Goal: Task Accomplishment & Management: Use online tool/utility

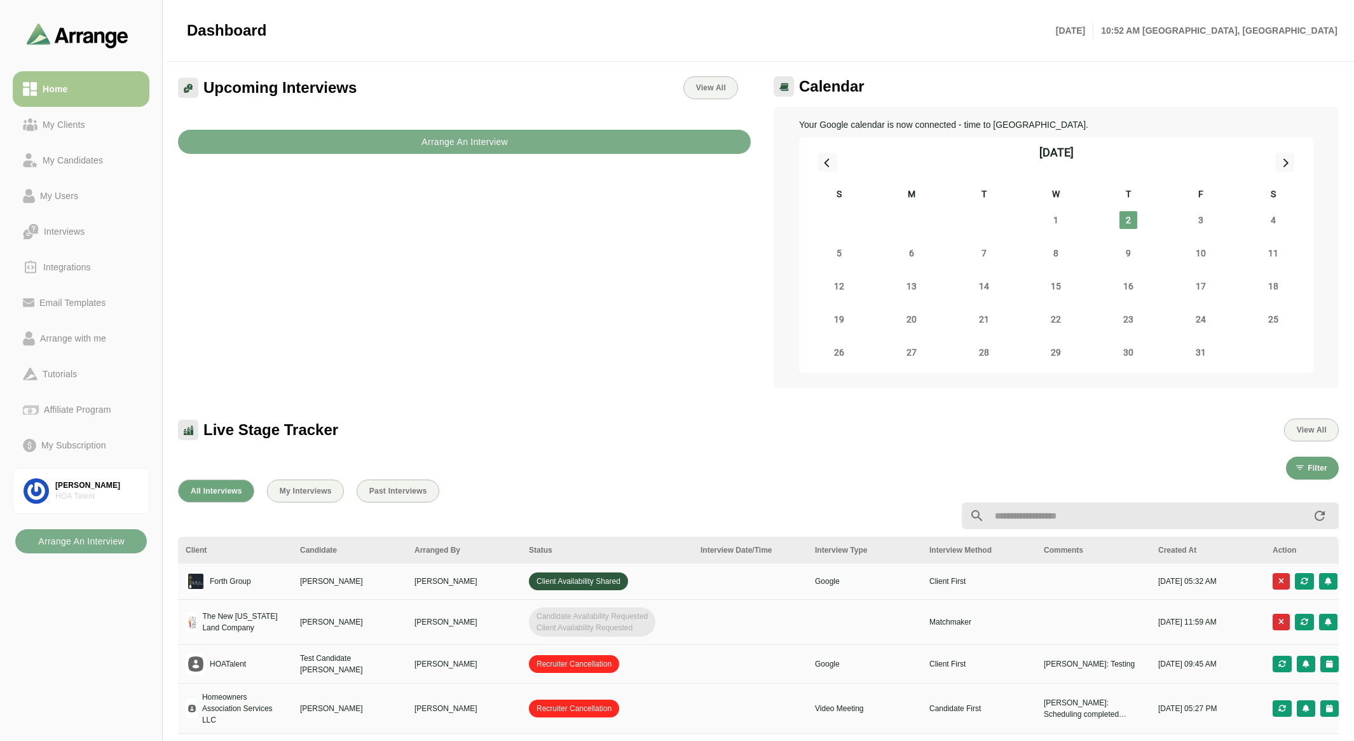
scroll to position [64, 0]
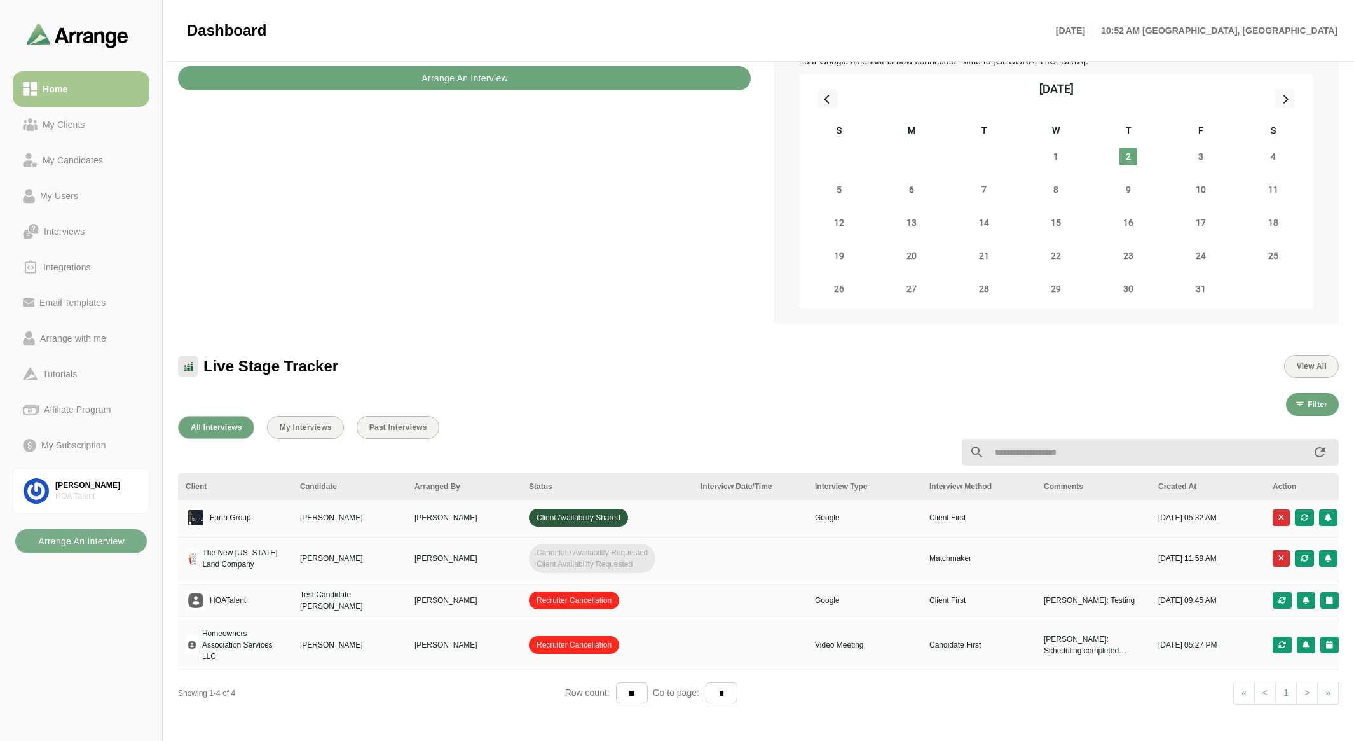
click at [271, 75] on button "Arrange An Interview" at bounding box center [464, 78] width 573 height 24
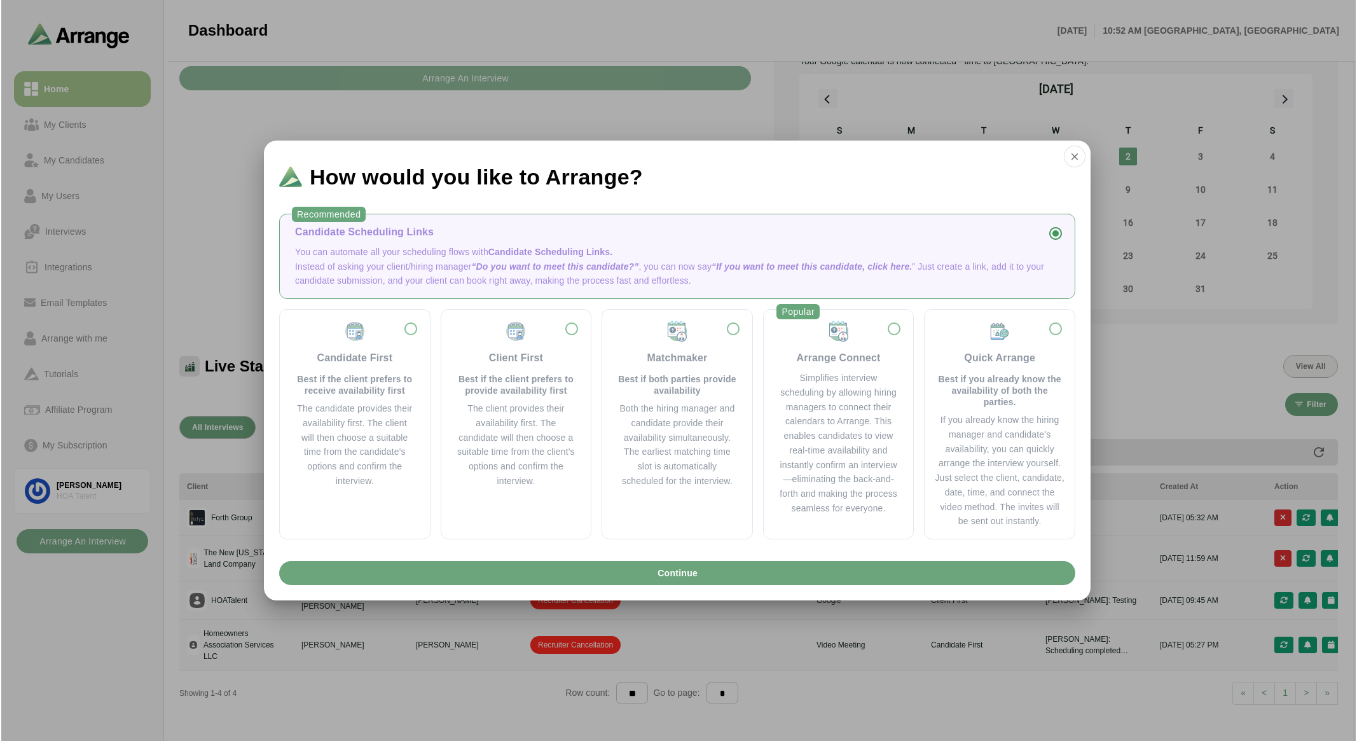
scroll to position [0, 0]
click at [527, 393] on p "Best if the client prefers to provide availability first" at bounding box center [516, 384] width 120 height 23
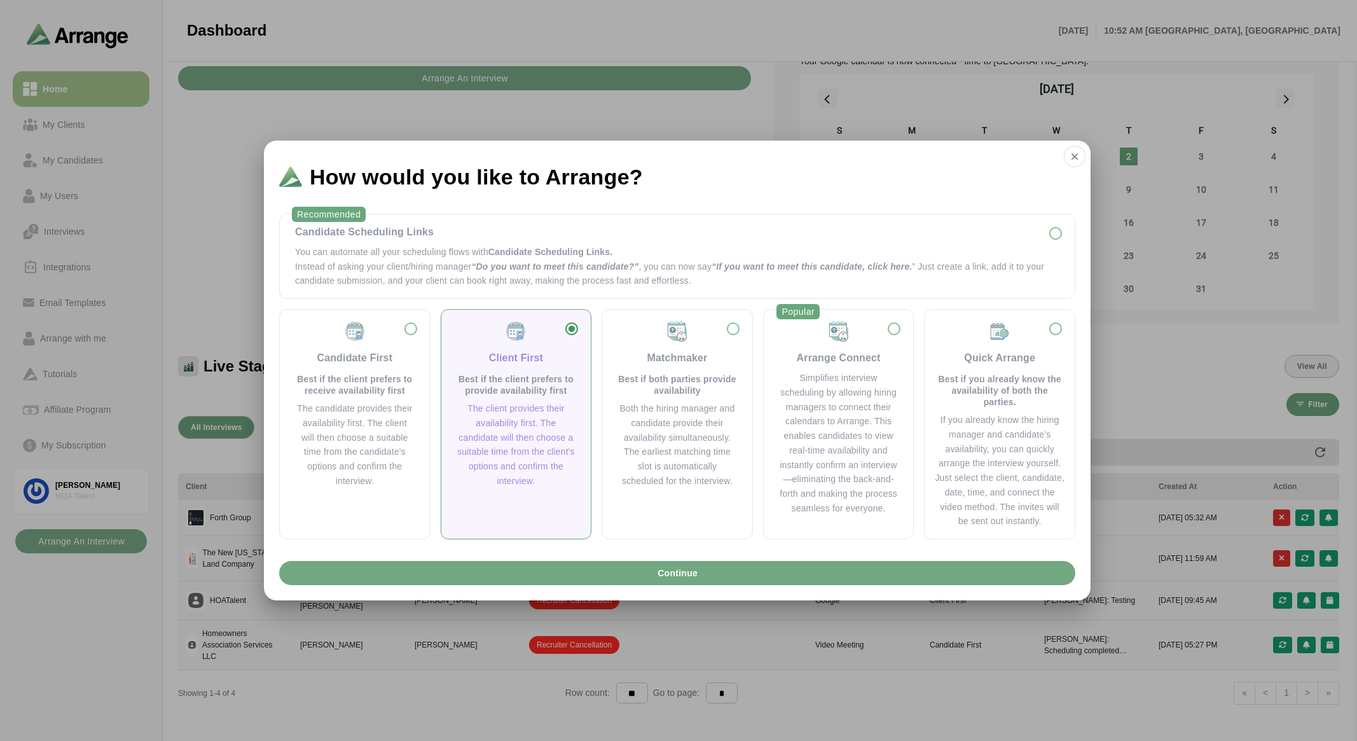
click at [674, 569] on span "Continue" at bounding box center [677, 573] width 41 height 24
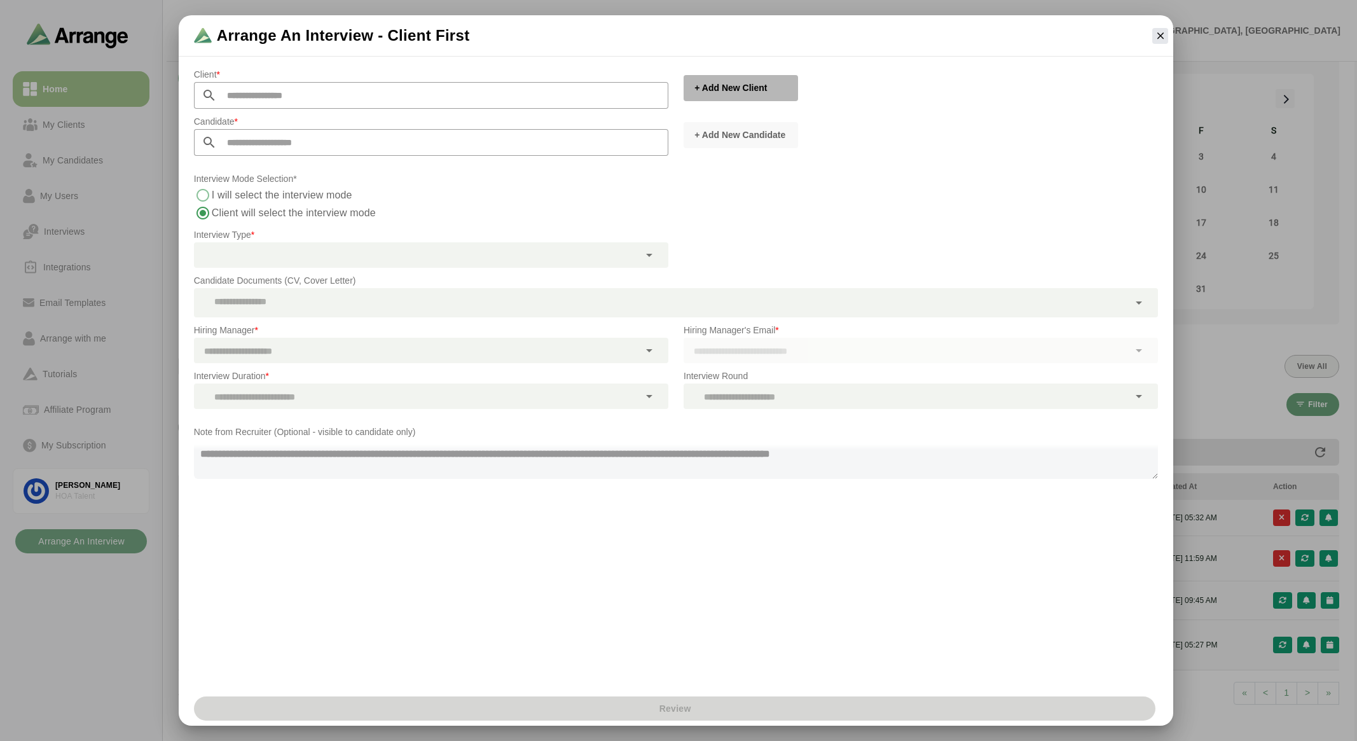
click at [732, 88] on span "+ Add New Client" at bounding box center [730, 87] width 73 height 13
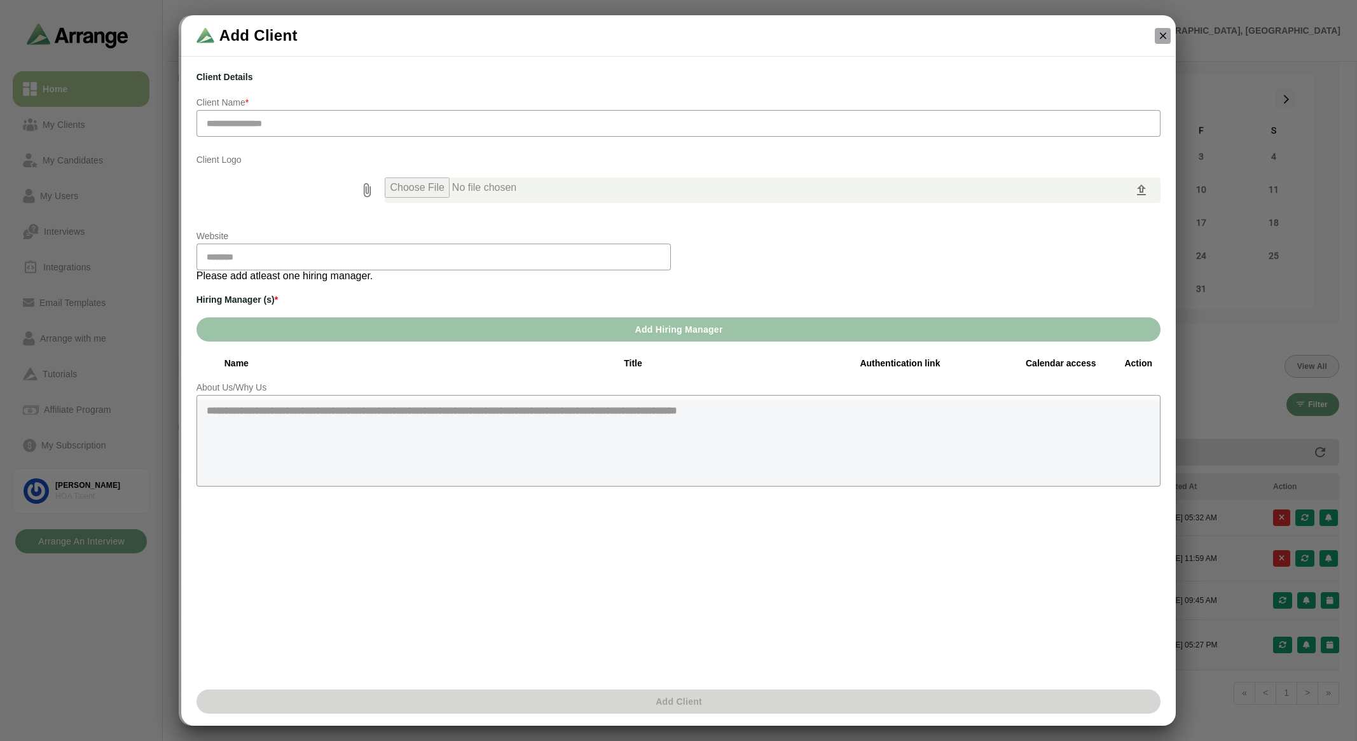
click at [1161, 32] on icon "button" at bounding box center [1162, 35] width 11 height 11
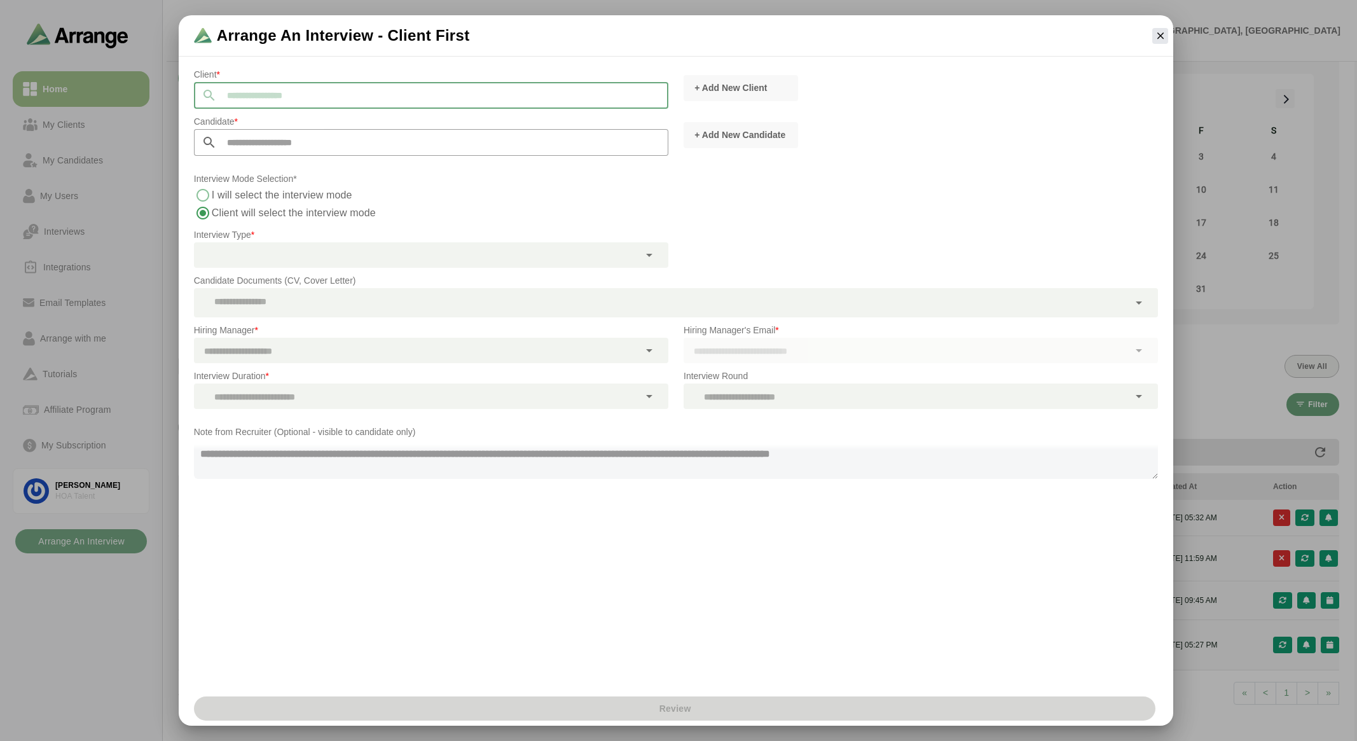
click at [553, 95] on input "text" at bounding box center [442, 95] width 451 height 27
click at [327, 110] on span "Optimum Professional Management" at bounding box center [272, 107] width 142 height 11
type input "**********"
click at [708, 136] on span "+ Add New Candidate" at bounding box center [740, 134] width 92 height 13
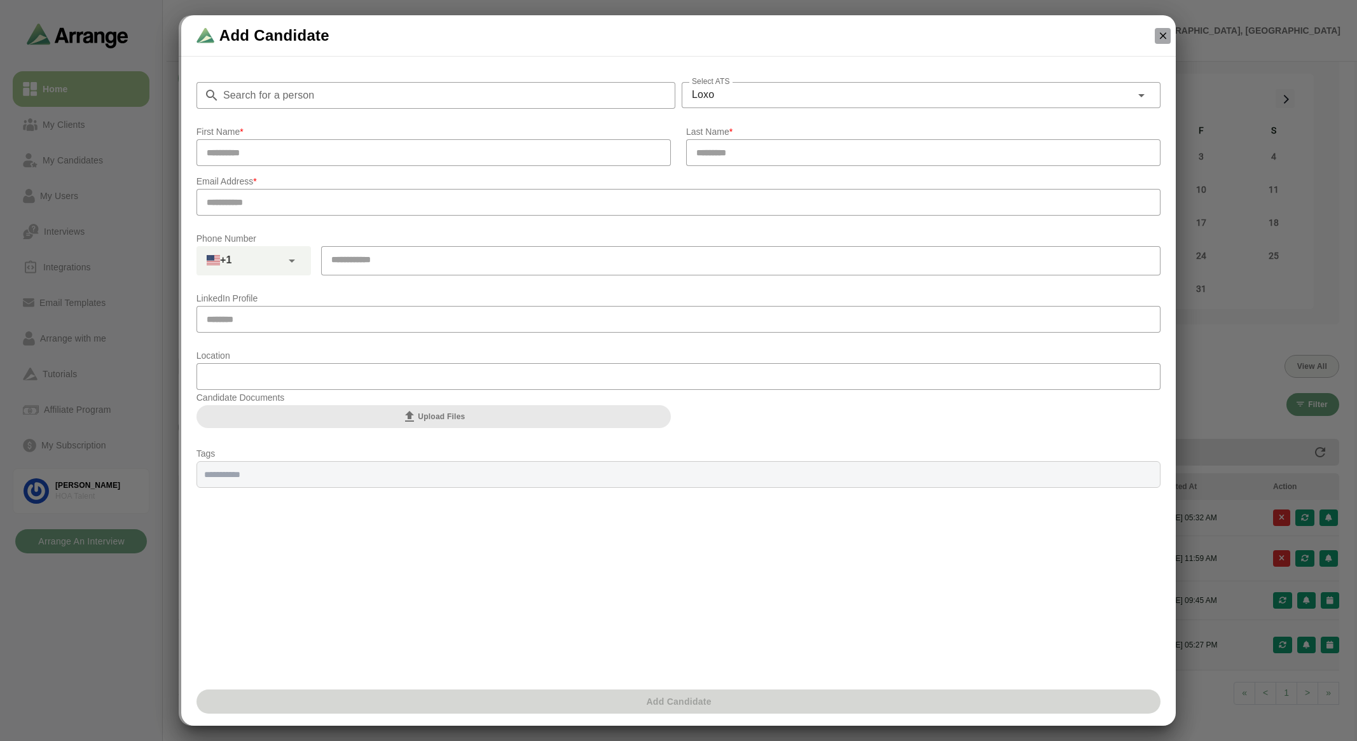
click at [1165, 39] on icon "button" at bounding box center [1162, 35] width 11 height 11
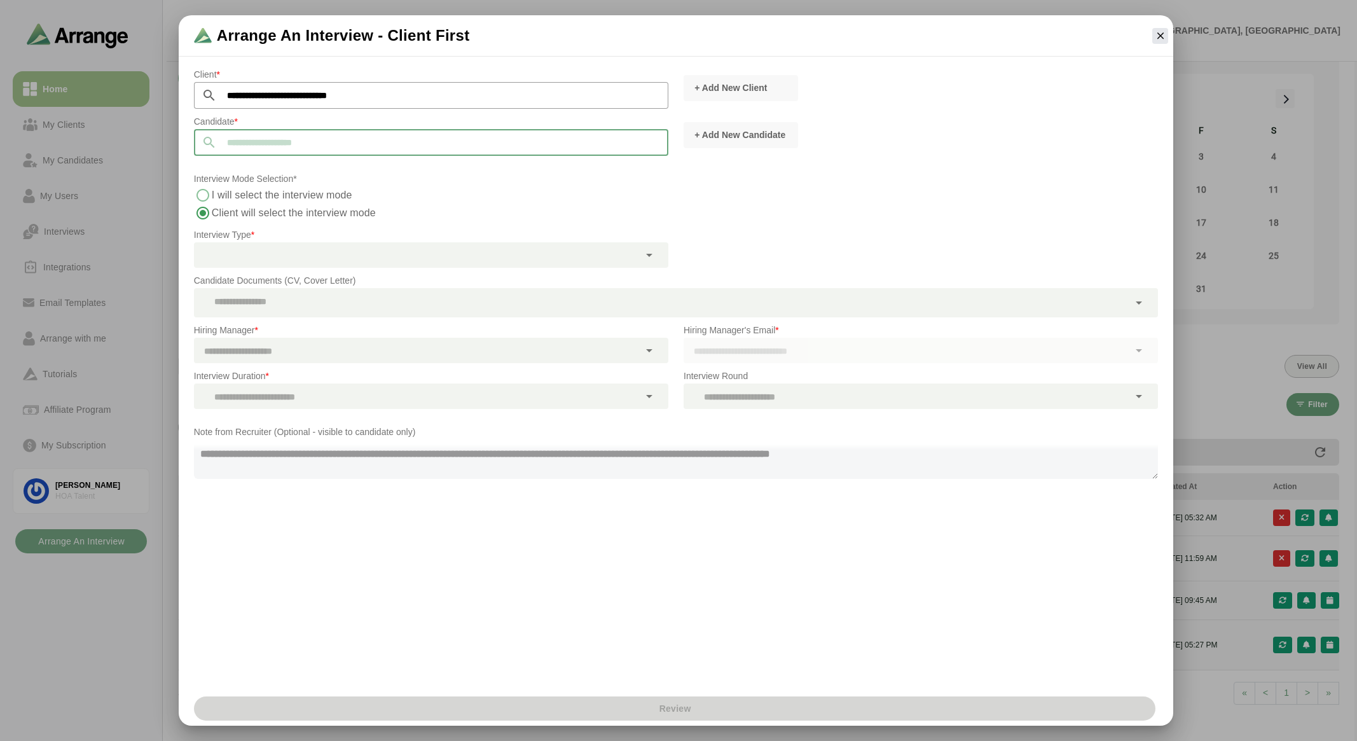
click at [478, 145] on input "text" at bounding box center [442, 142] width 451 height 27
click at [475, 151] on li "Lauren Guccione lkmlabella1@gmail.com" at bounding box center [431, 155] width 473 height 24
type input "**********"
click at [580, 214] on div "I will select the interview mode Client will select the interview mode" at bounding box center [676, 204] width 964 height 36
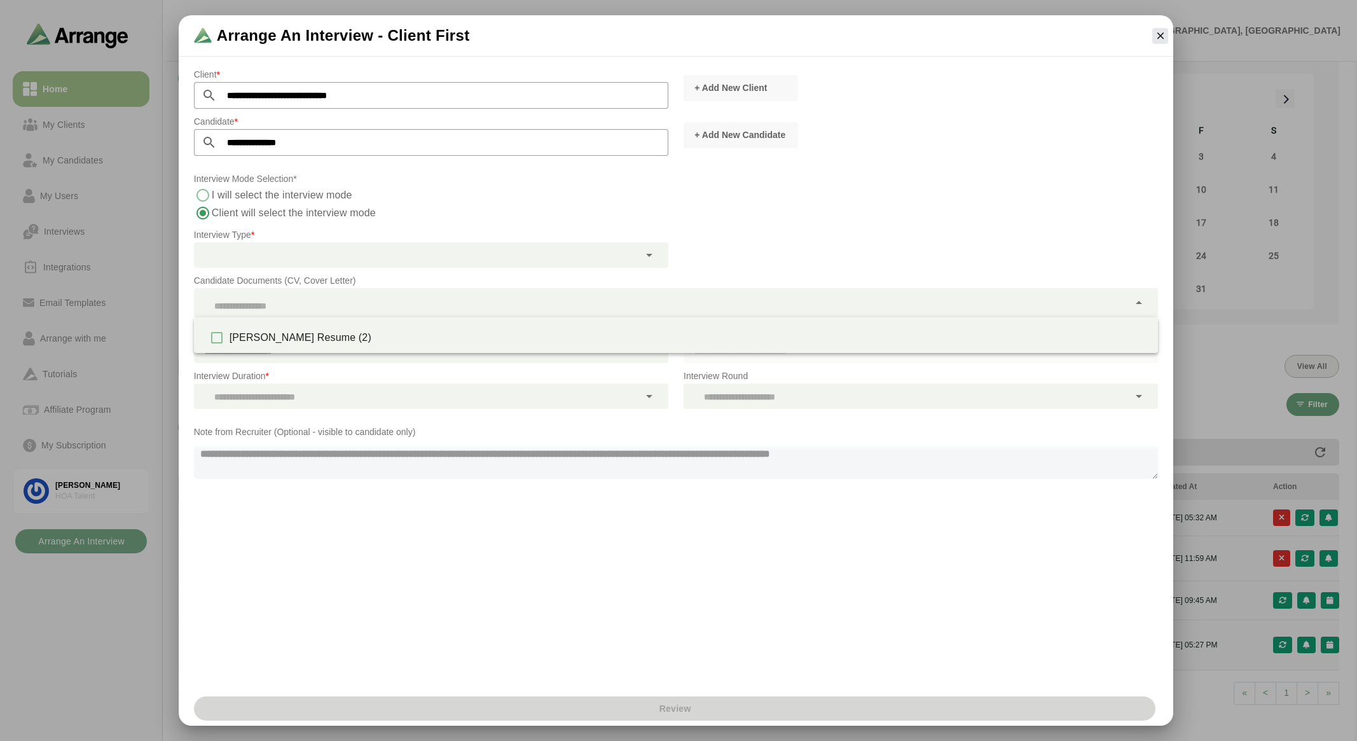
click at [612, 303] on div at bounding box center [661, 302] width 935 height 29
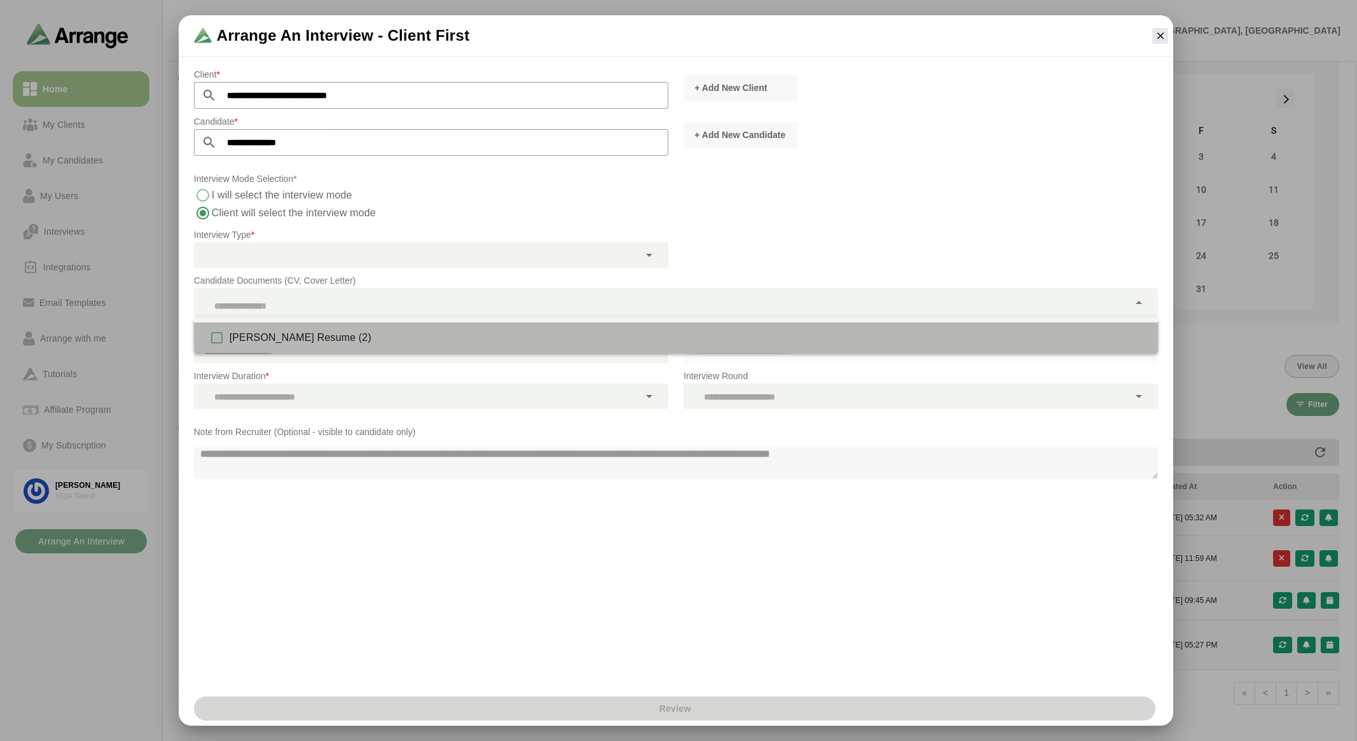
click at [563, 343] on div "Lauren Guccione Resume (2)" at bounding box center [688, 337] width 919 height 15
type input "**********"
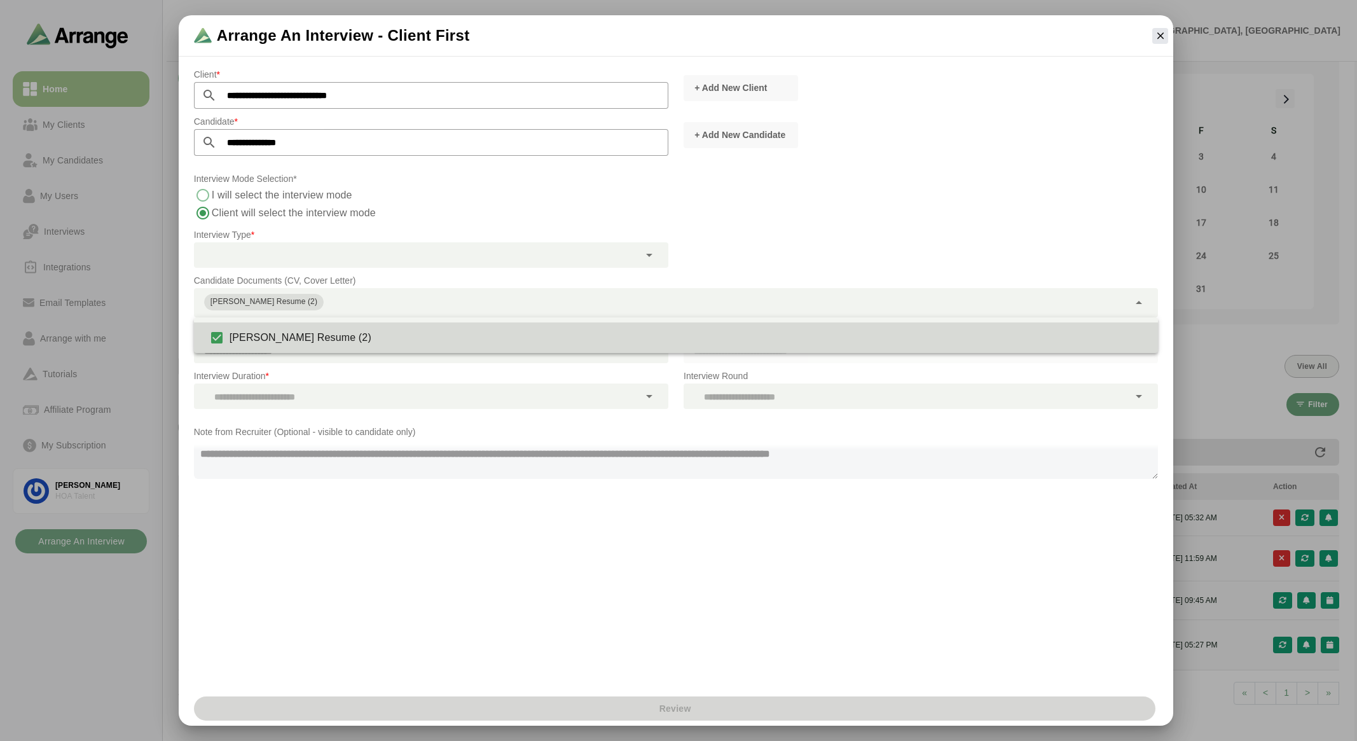
click at [647, 558] on div "**********" at bounding box center [676, 375] width 995 height 632
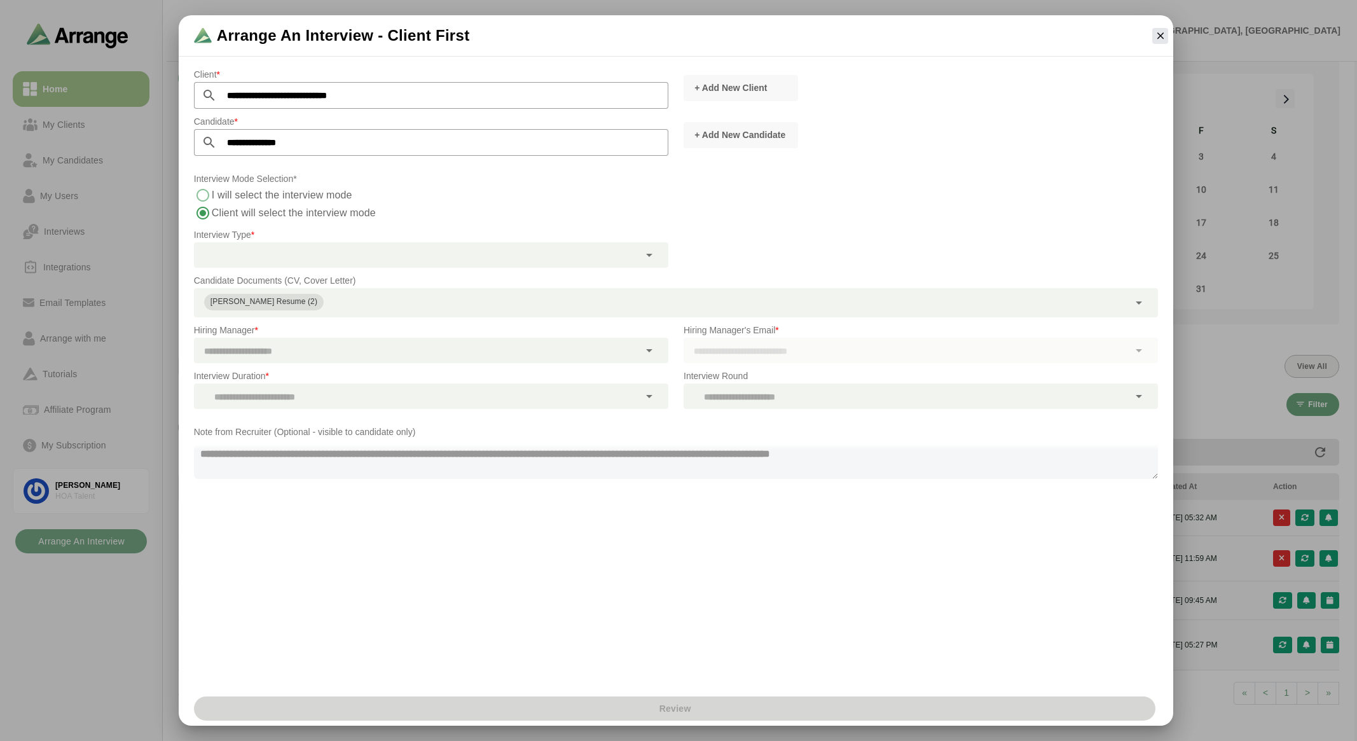
click at [462, 344] on div at bounding box center [416, 350] width 445 height 25
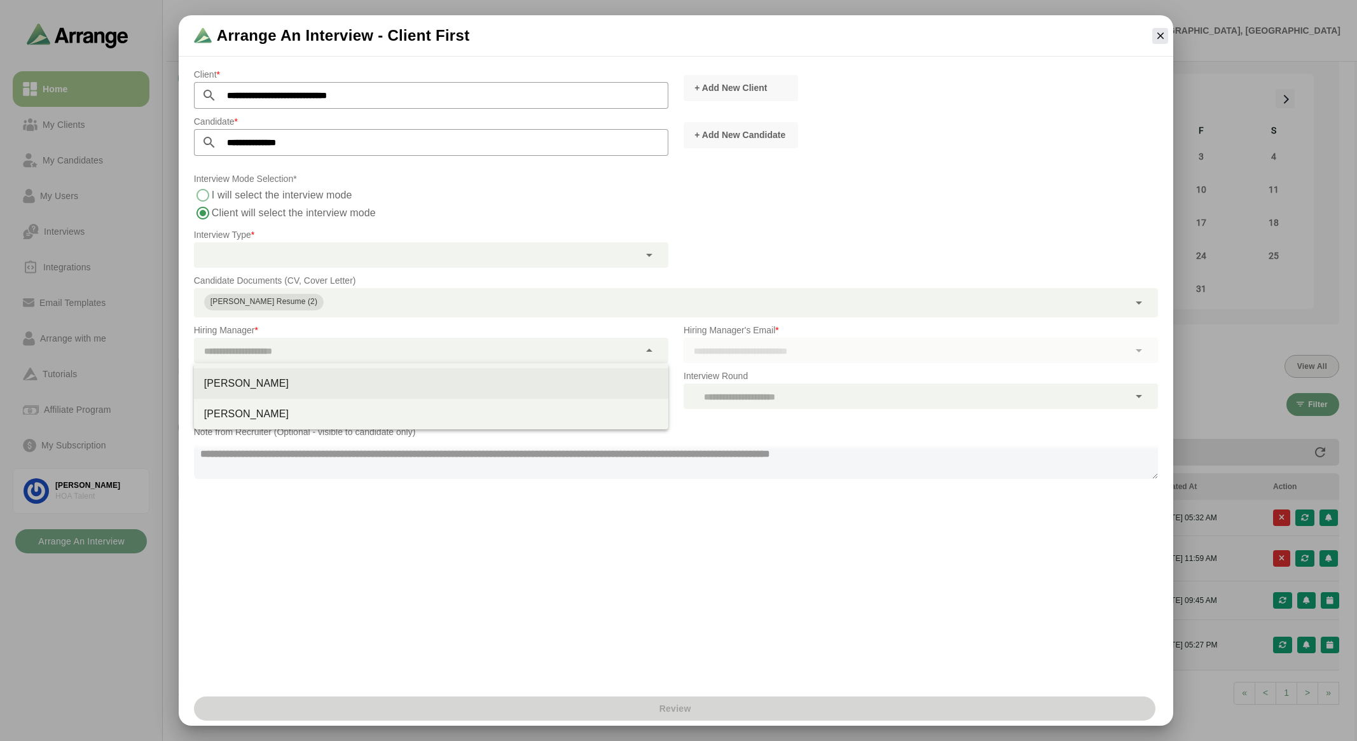
click at [412, 388] on div "Denise Bergstrom" at bounding box center [431, 383] width 454 height 15
type input "**********"
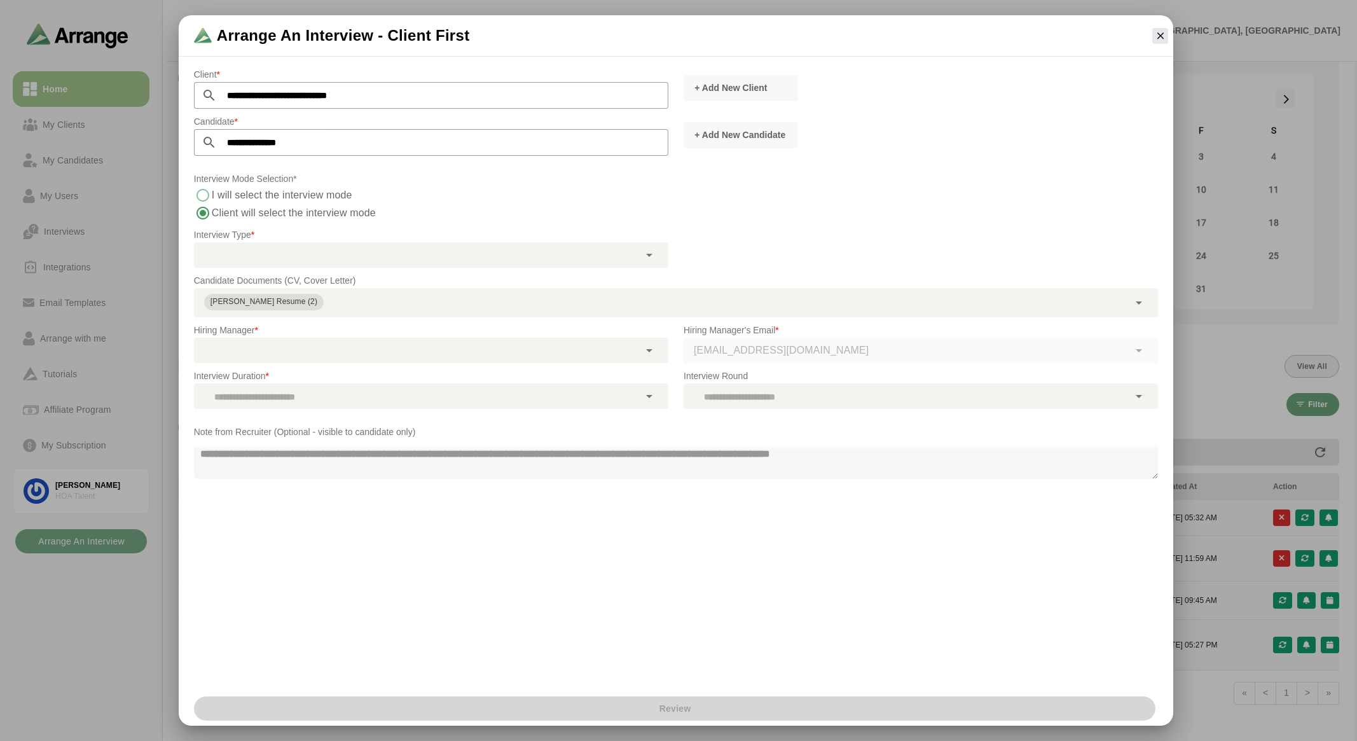
click at [385, 543] on div "**********" at bounding box center [676, 375] width 995 height 632
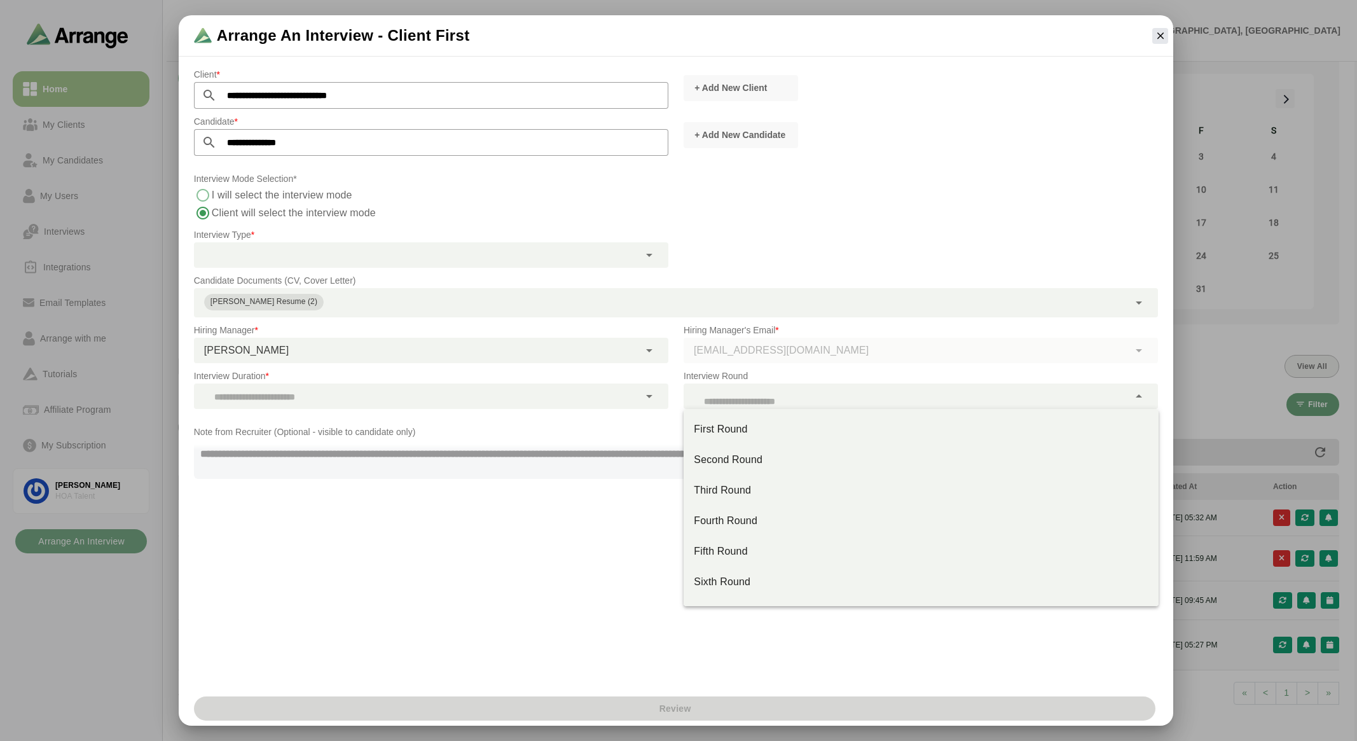
click at [717, 398] on div at bounding box center [905, 395] width 445 height 25
click at [474, 573] on div "**********" at bounding box center [676, 375] width 995 height 632
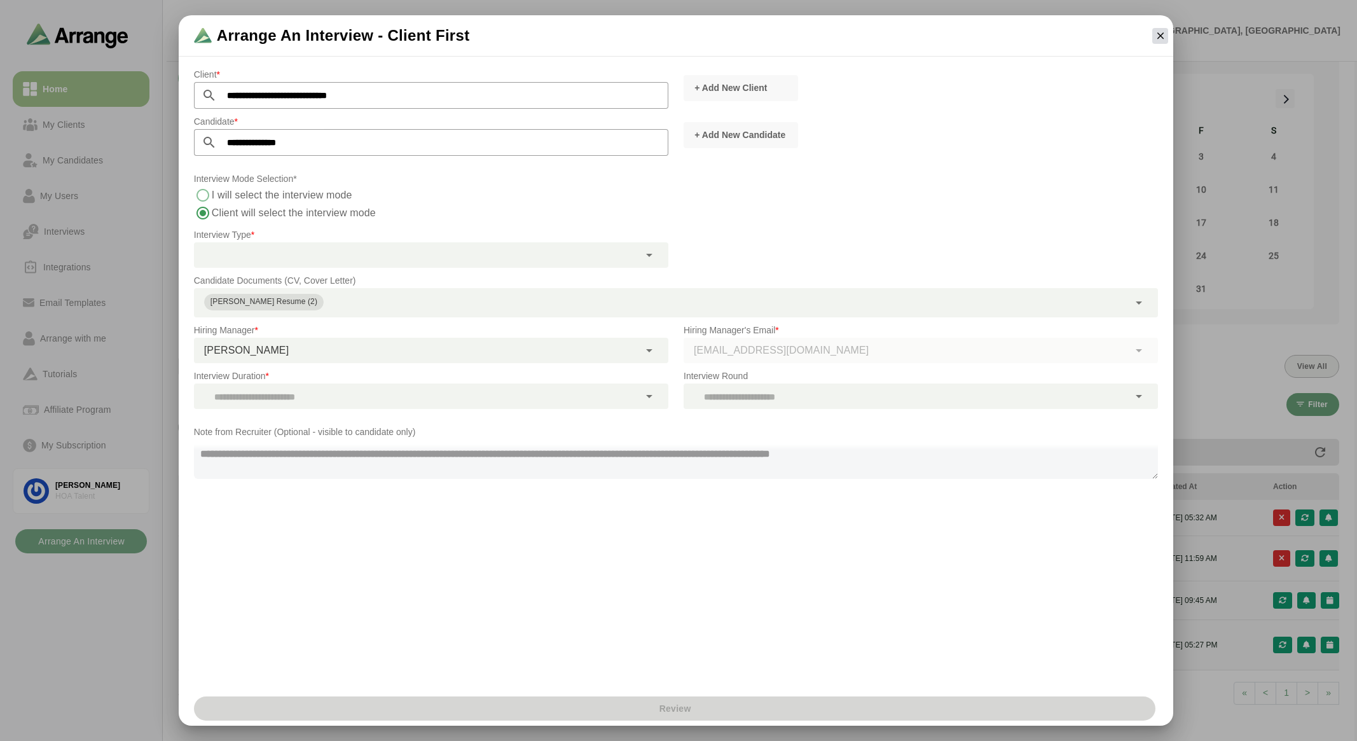
click at [1159, 30] on icon "button" at bounding box center [1159, 35] width 11 height 11
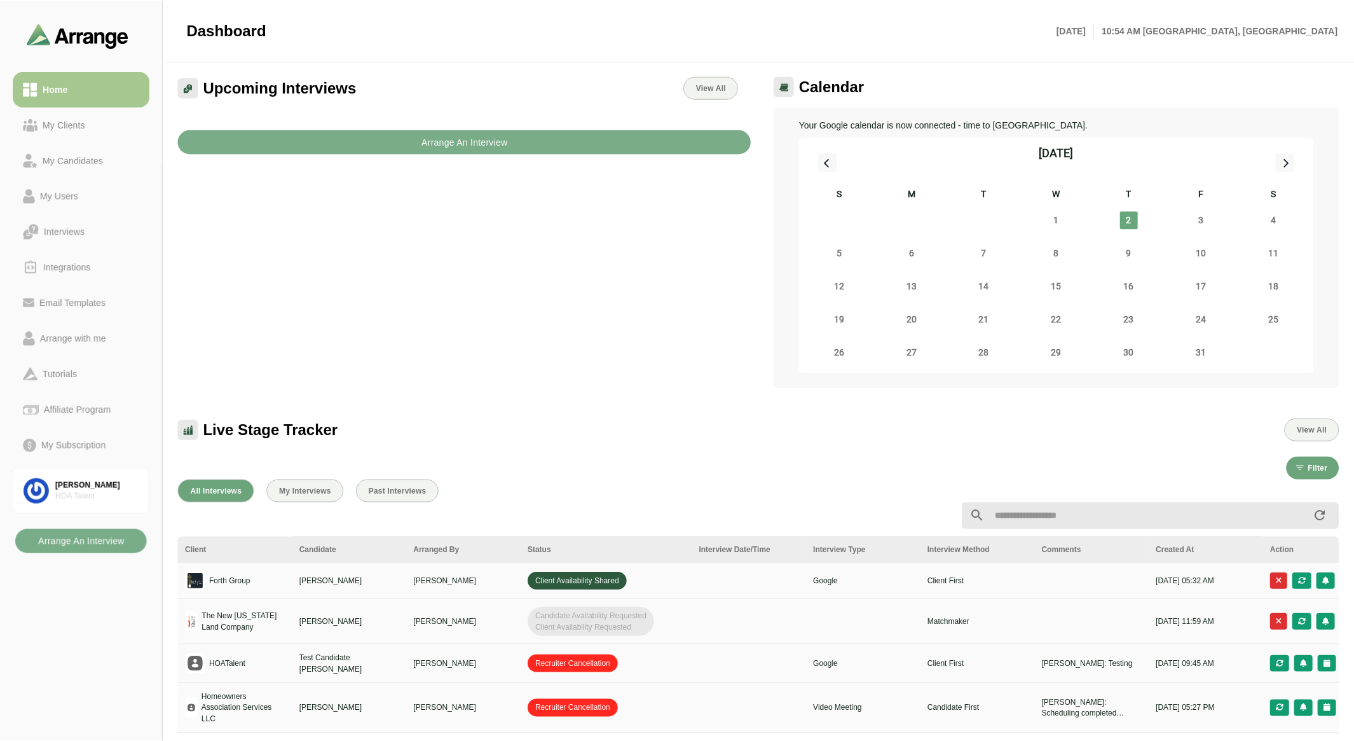
scroll to position [64, 0]
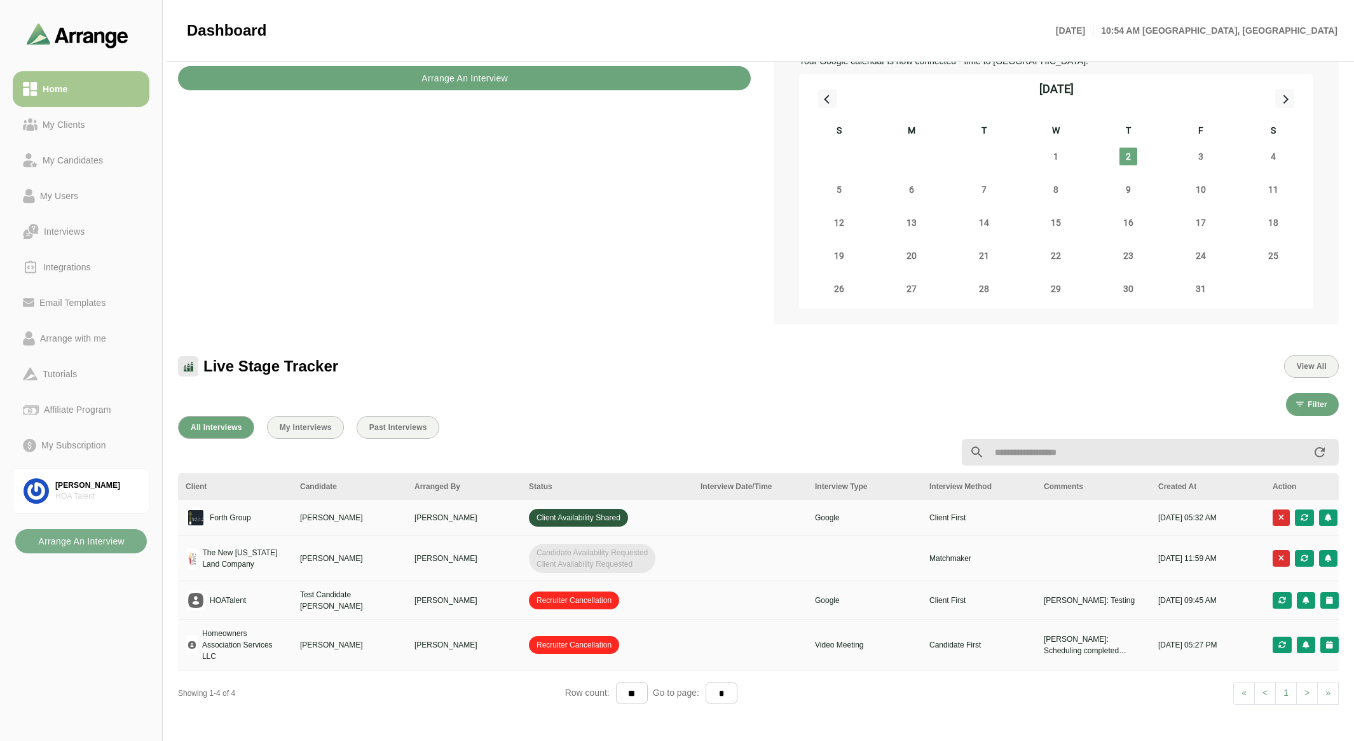
click at [619, 76] on button "Arrange An Interview" at bounding box center [464, 78] width 573 height 24
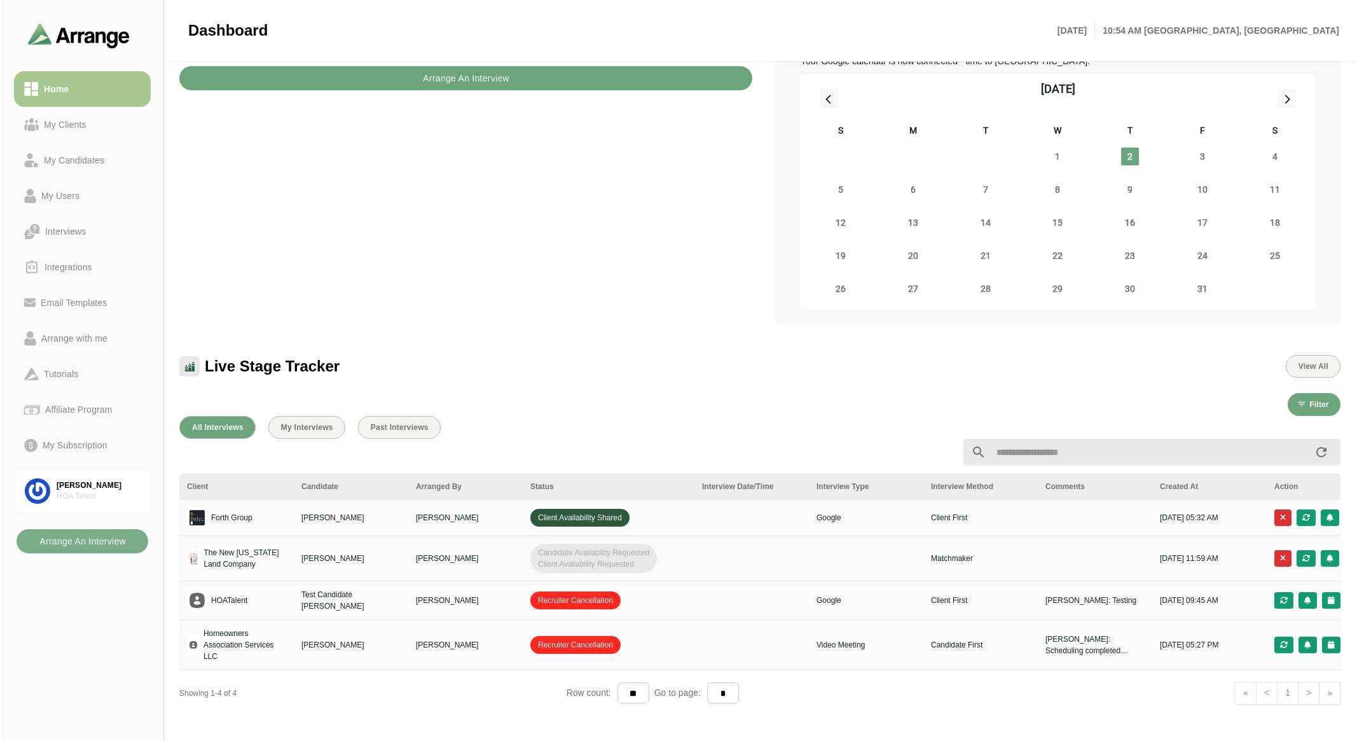
scroll to position [0, 0]
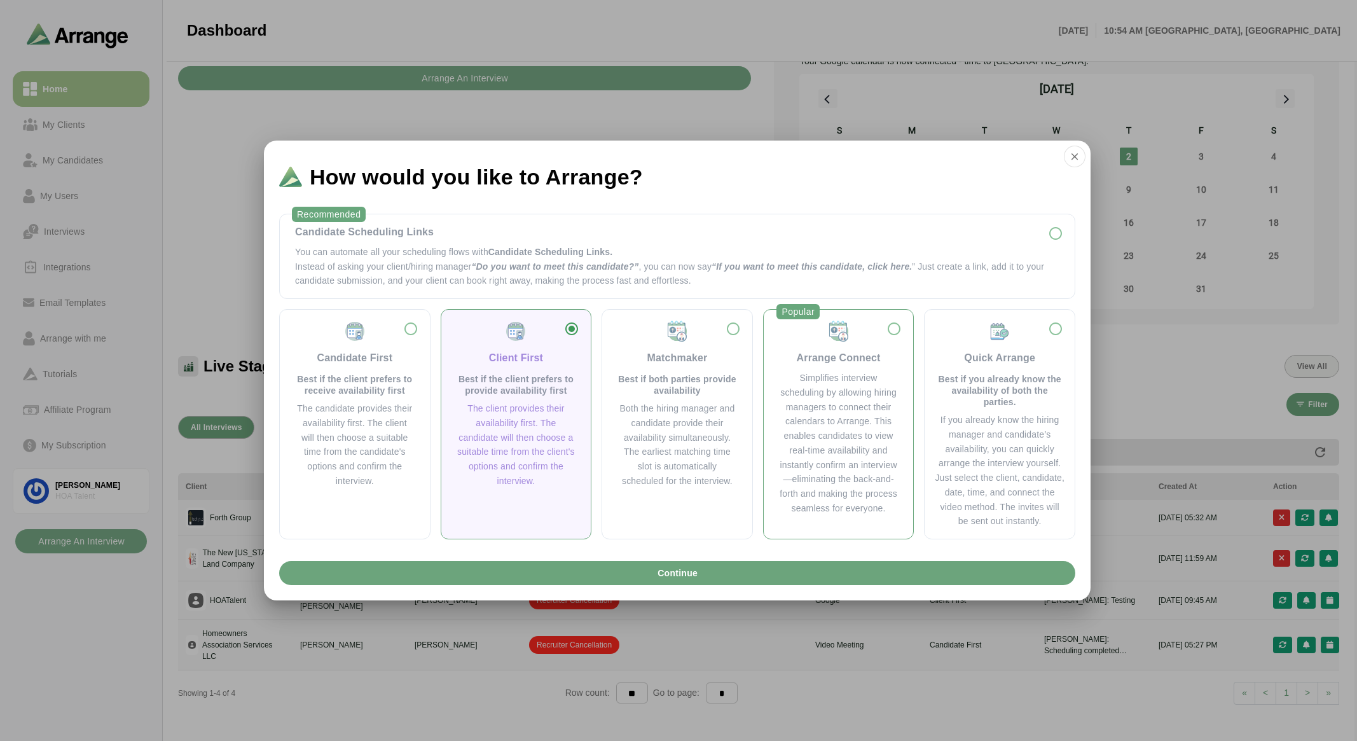
click at [862, 374] on div "Simplifies interview scheduling by allowing hiring managers to connect their ca…" at bounding box center [839, 443] width 120 height 145
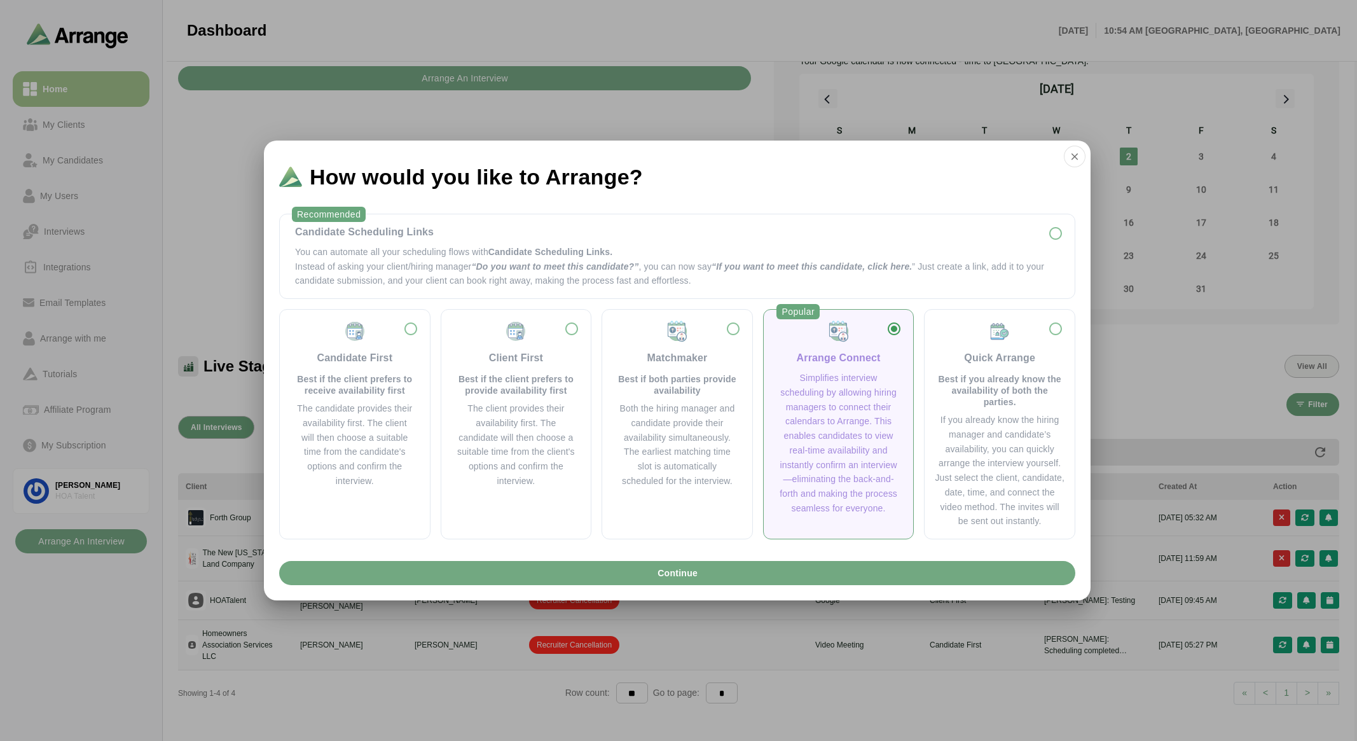
click at [789, 572] on button "Continue" at bounding box center [677, 573] width 796 height 24
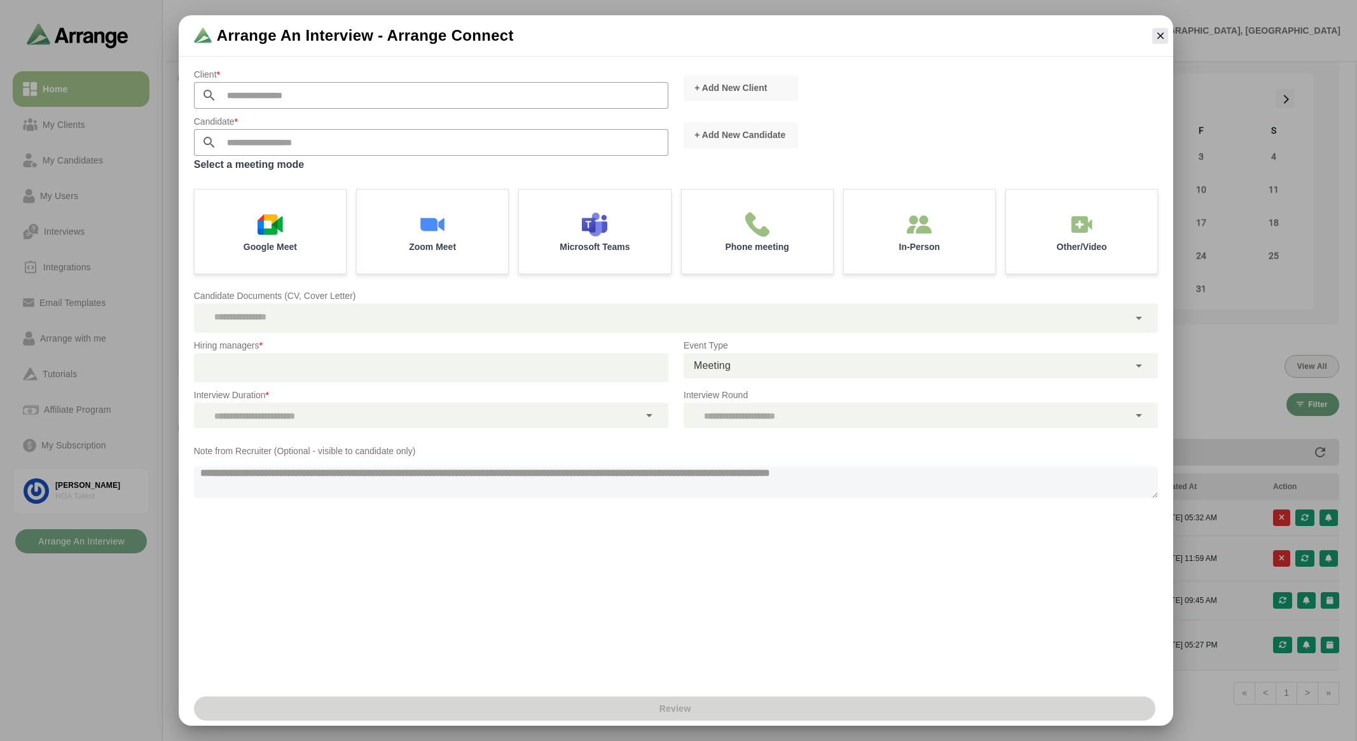
click at [587, 368] on div at bounding box center [425, 367] width 463 height 29
click at [526, 99] on input "text" at bounding box center [442, 95] width 451 height 27
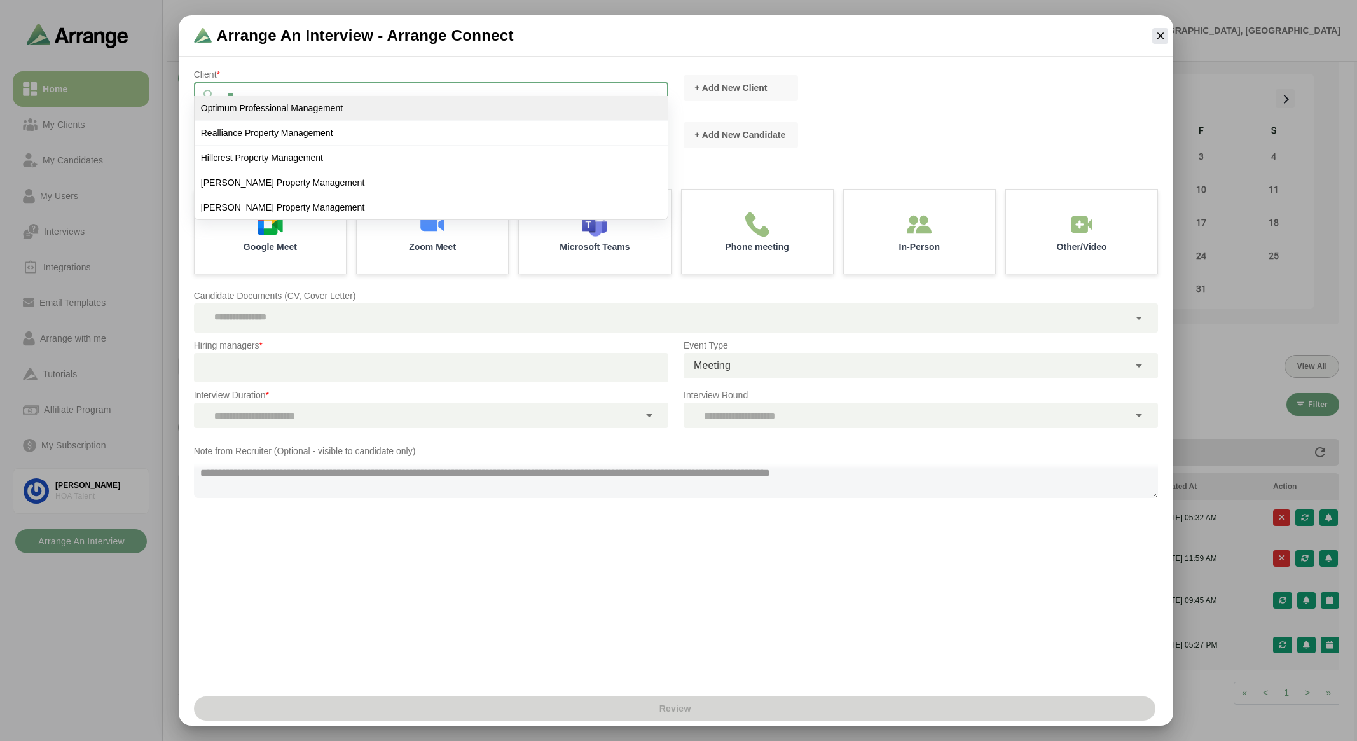
click at [442, 106] on li "Optimum Professional Management" at bounding box center [431, 108] width 473 height 25
type input "**********"
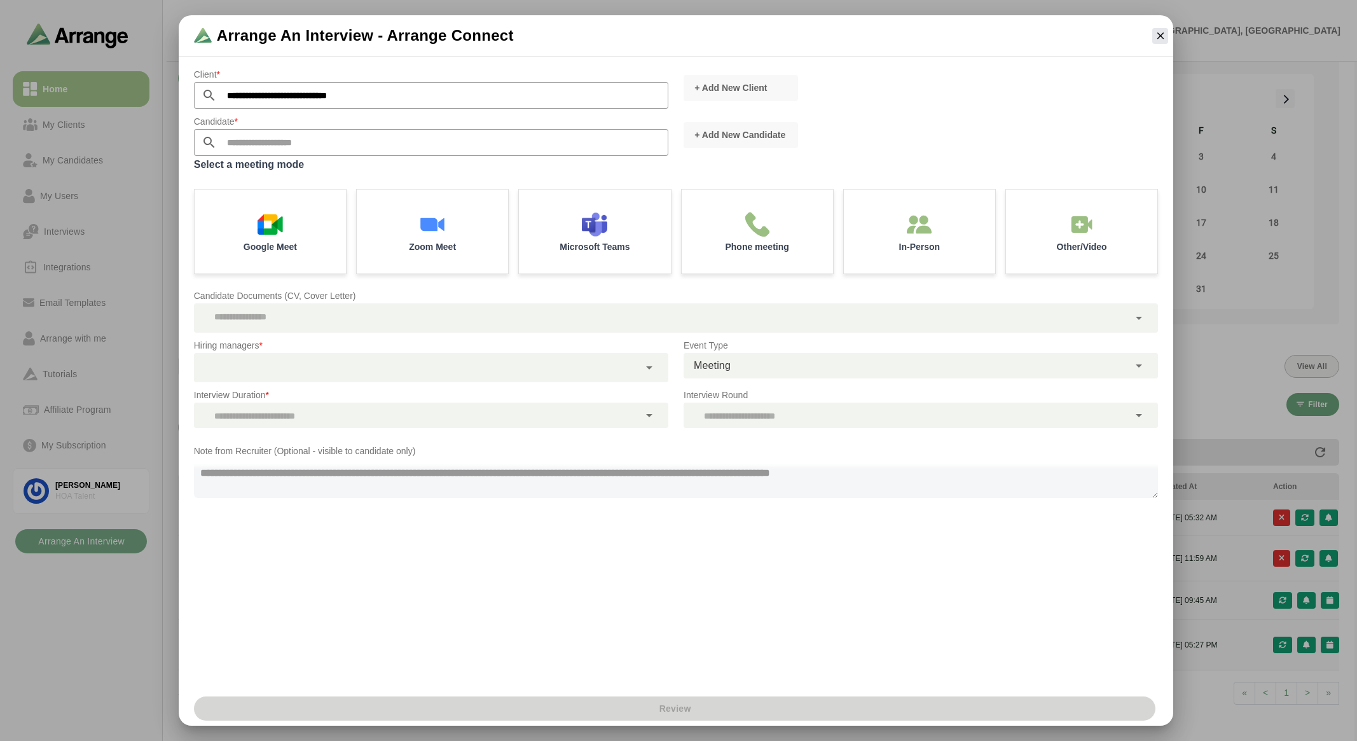
click at [427, 146] on input "text" at bounding box center [442, 142] width 451 height 27
click at [285, 161] on li "Lauren Guccione lkmlabella1@gmail.com" at bounding box center [431, 155] width 473 height 24
type input "**********"
click at [259, 256] on div "Google Meet" at bounding box center [270, 230] width 159 height 88
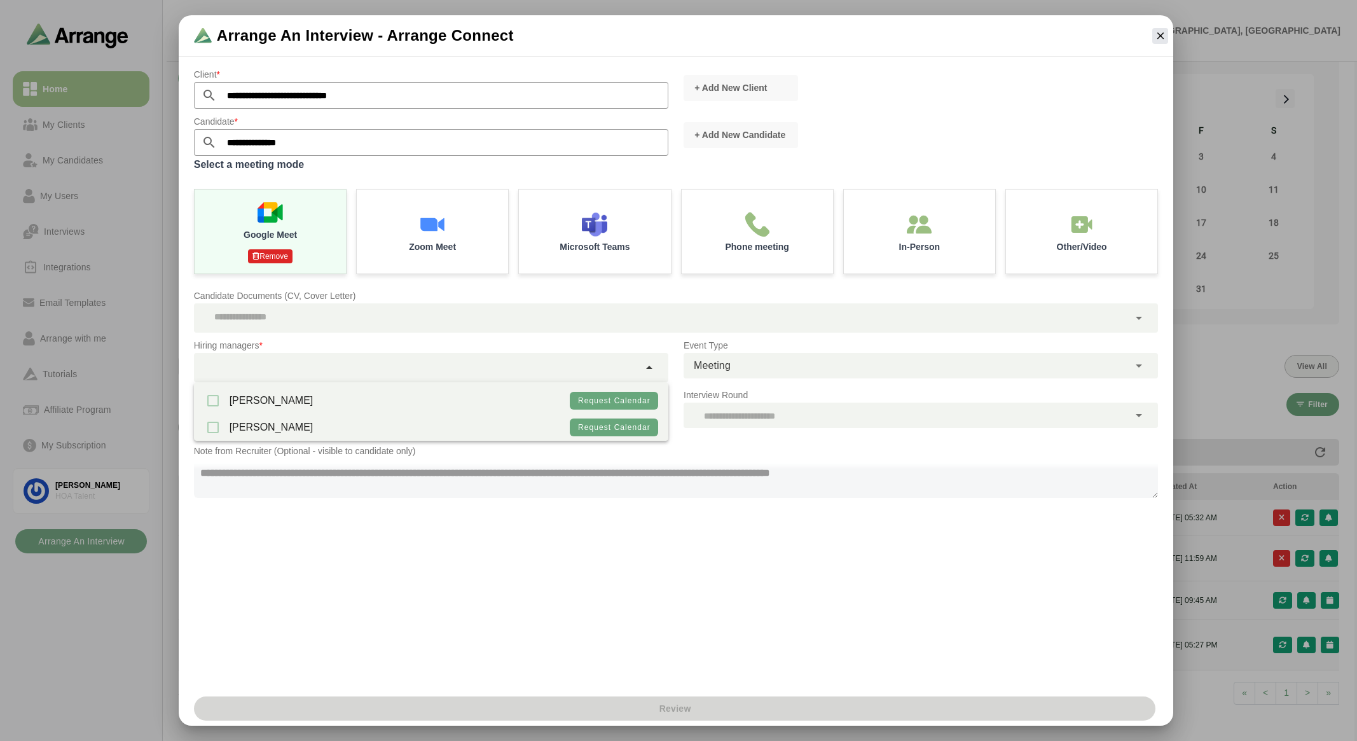
click at [331, 367] on div at bounding box center [416, 367] width 445 height 29
click at [329, 366] on div at bounding box center [416, 367] width 445 height 29
click at [409, 574] on div "**********" at bounding box center [676, 375] width 995 height 632
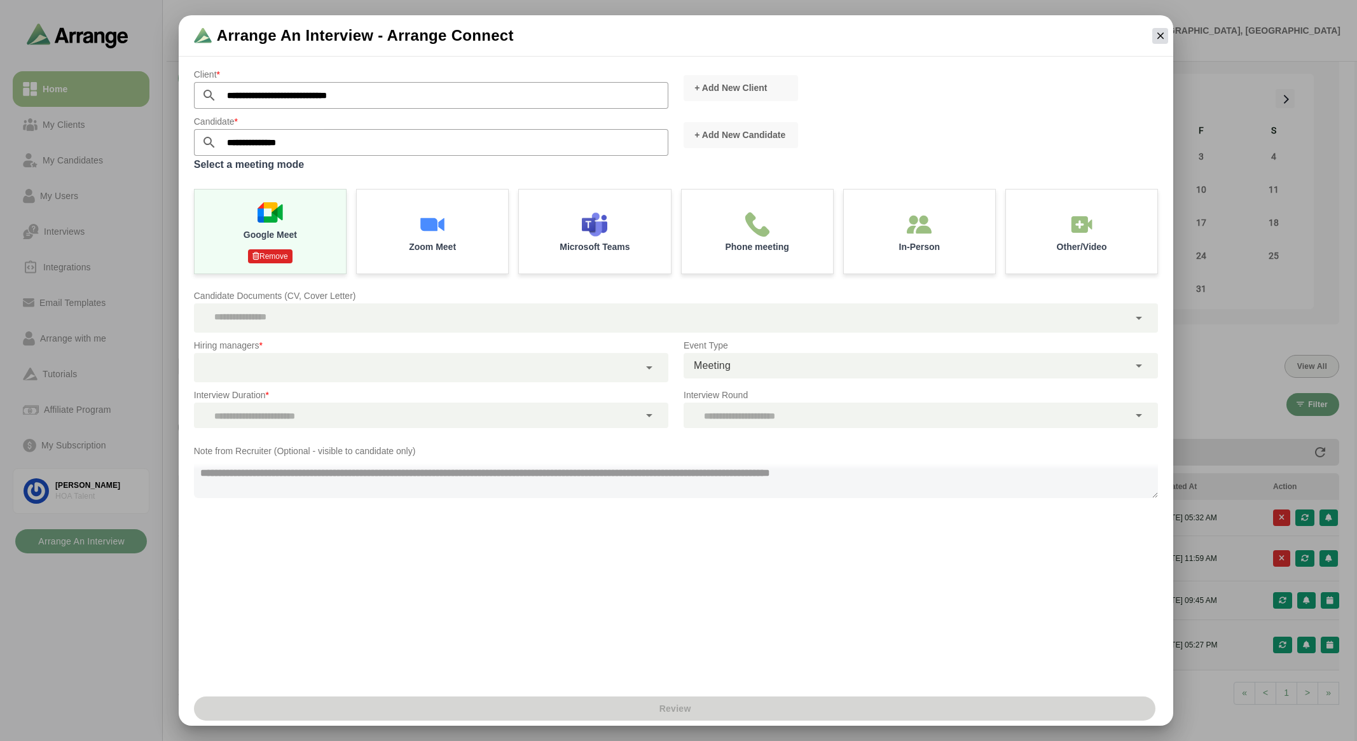
click at [1164, 31] on icon "button" at bounding box center [1159, 35] width 11 height 11
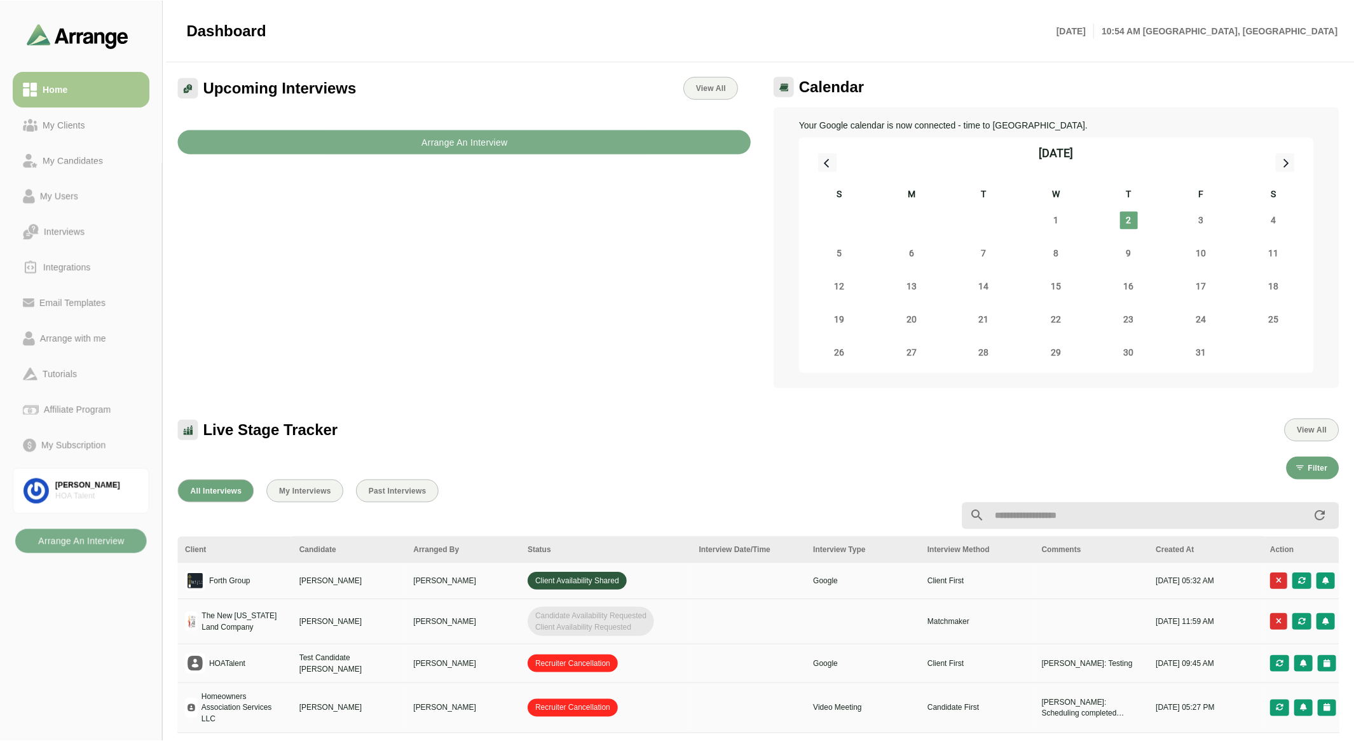
scroll to position [64, 0]
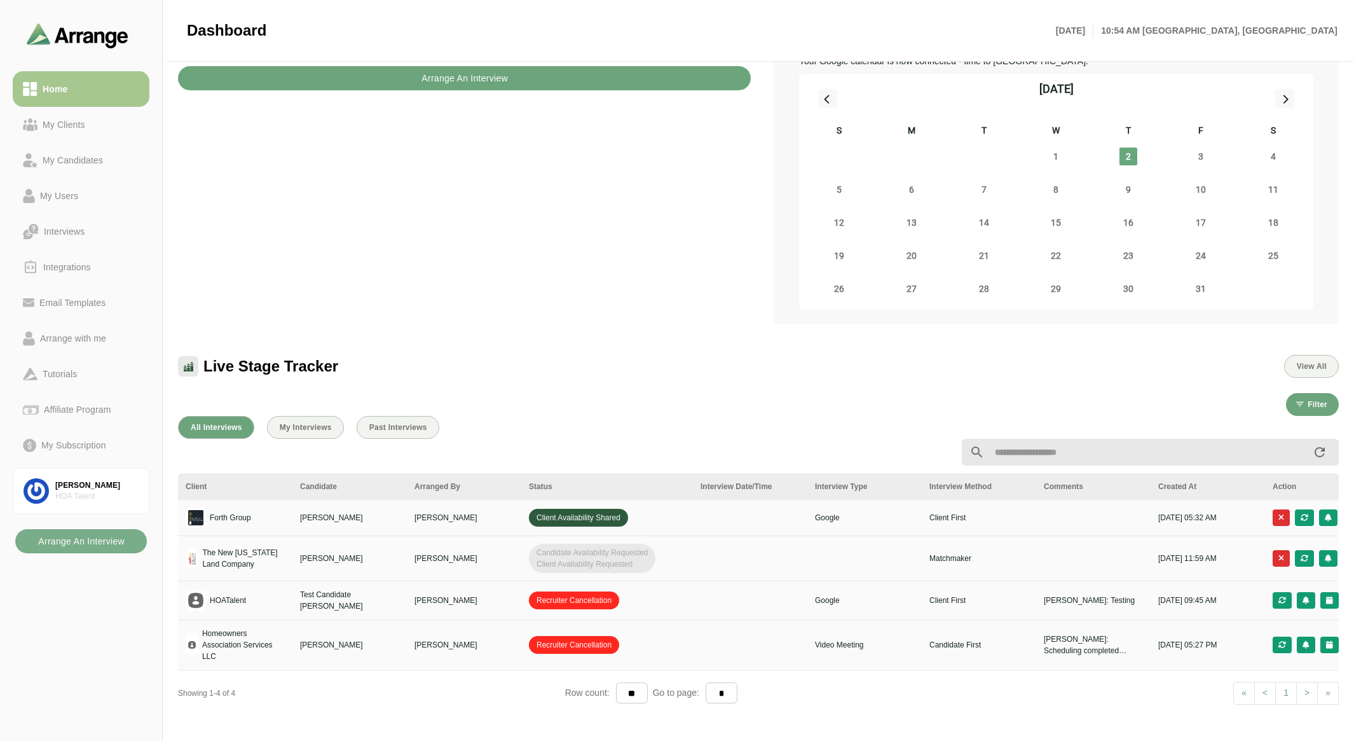
click at [680, 72] on button "Arrange An Interview" at bounding box center [464, 78] width 573 height 24
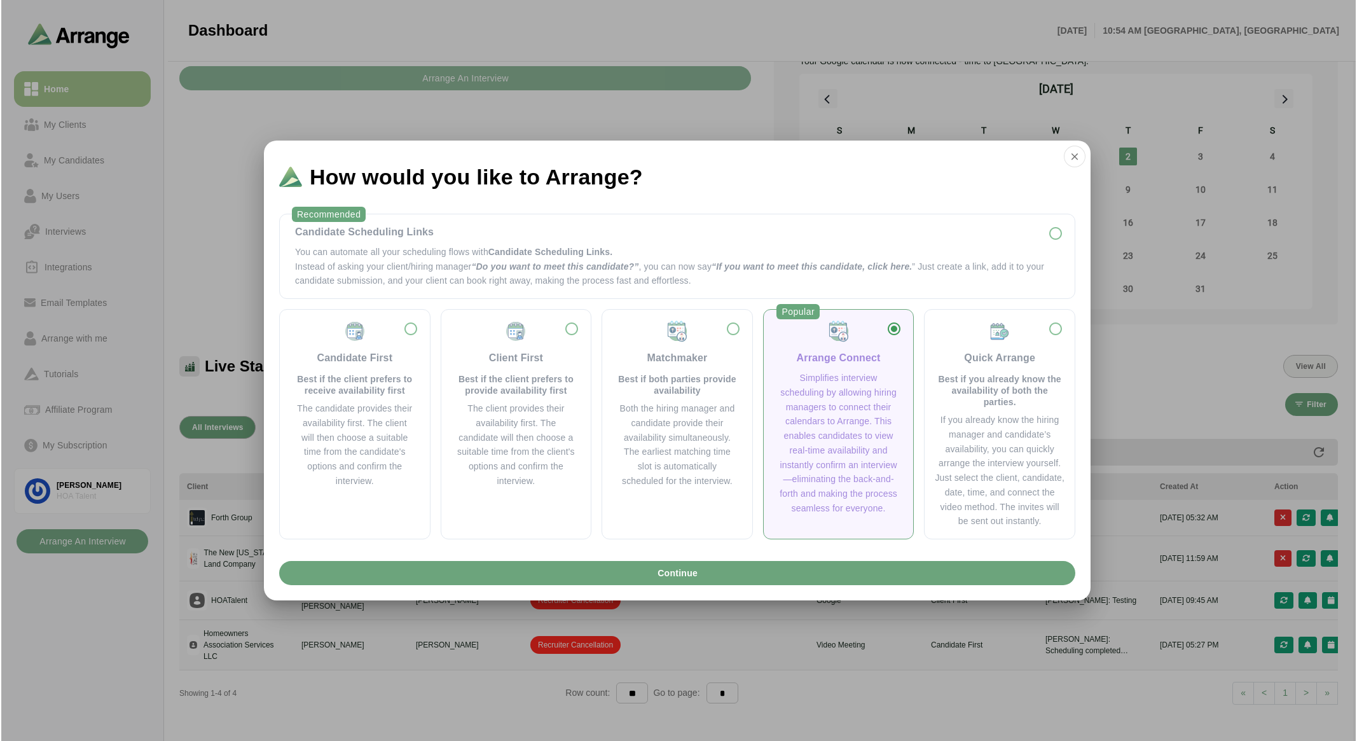
scroll to position [0, 0]
click at [969, 360] on div "Quick Arrange" at bounding box center [999, 357] width 71 height 15
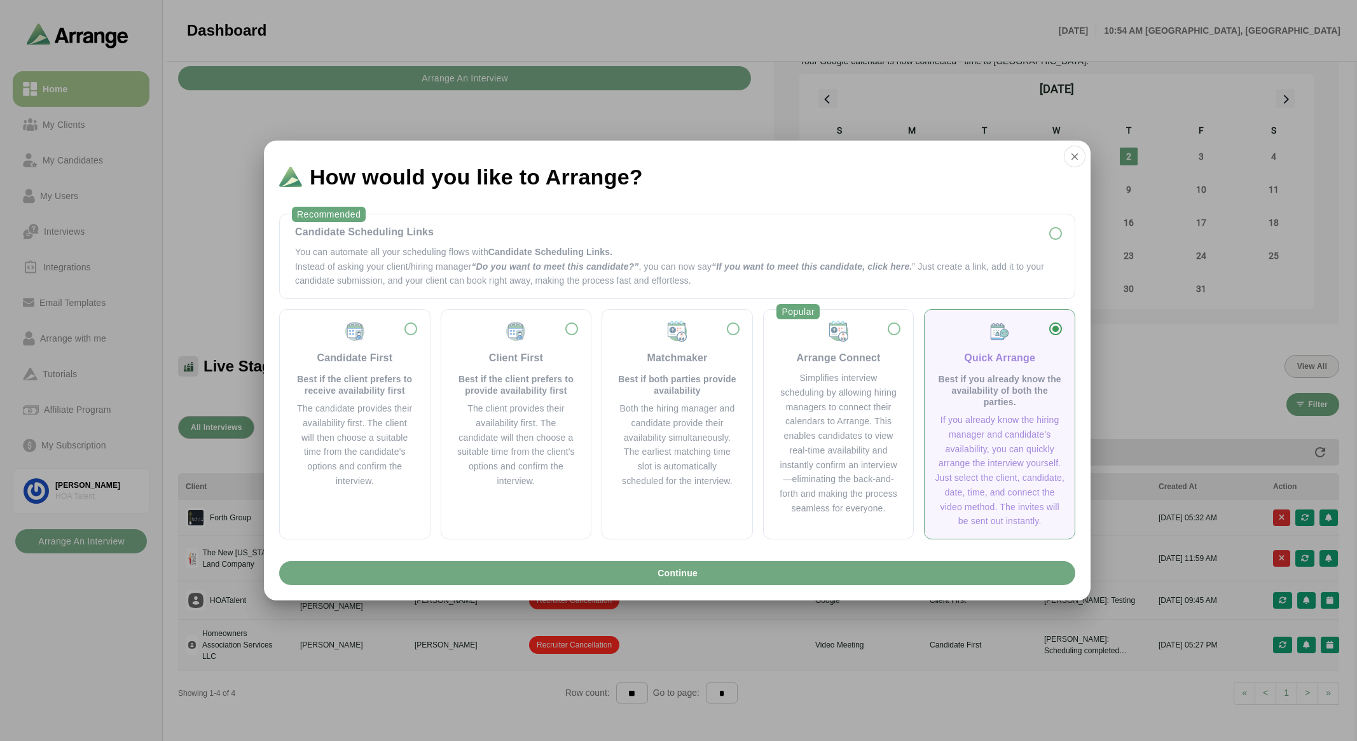
click at [787, 576] on button "Continue" at bounding box center [677, 573] width 796 height 24
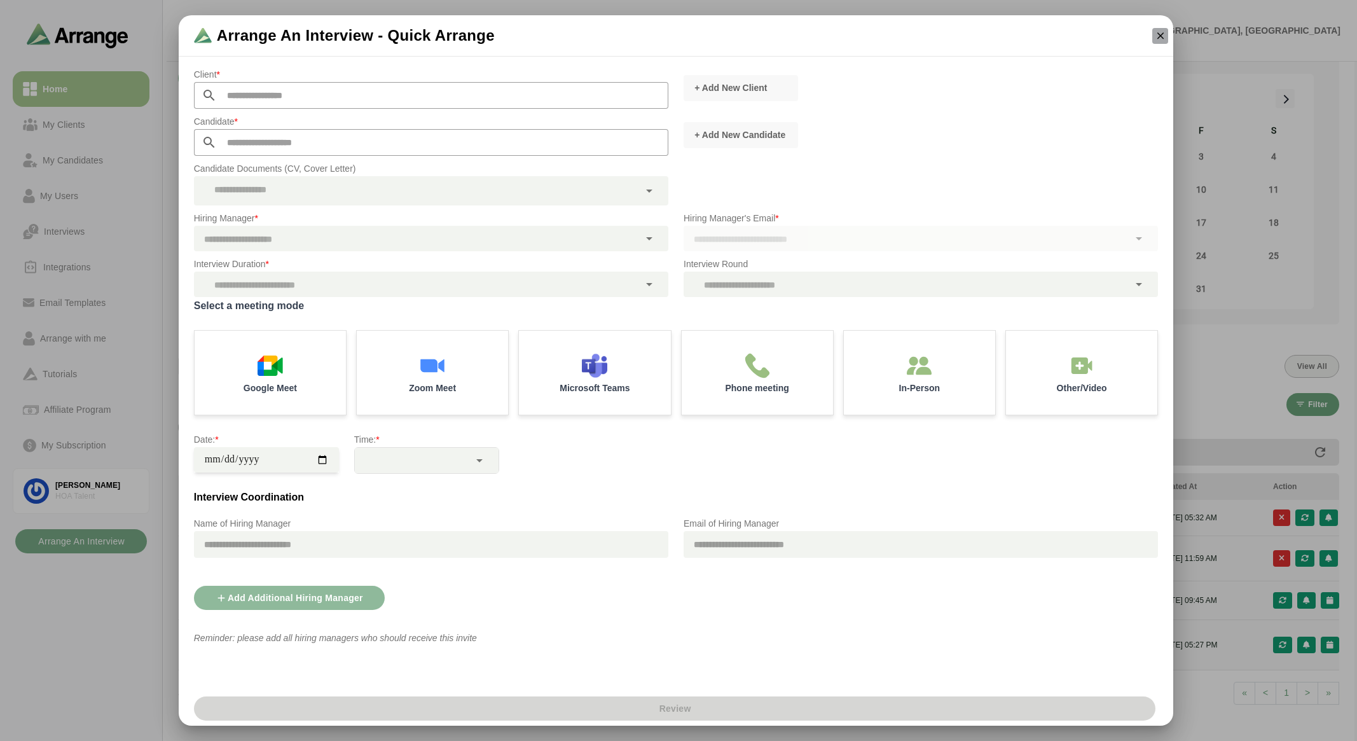
click at [1156, 34] on icon "button" at bounding box center [1159, 35] width 11 height 11
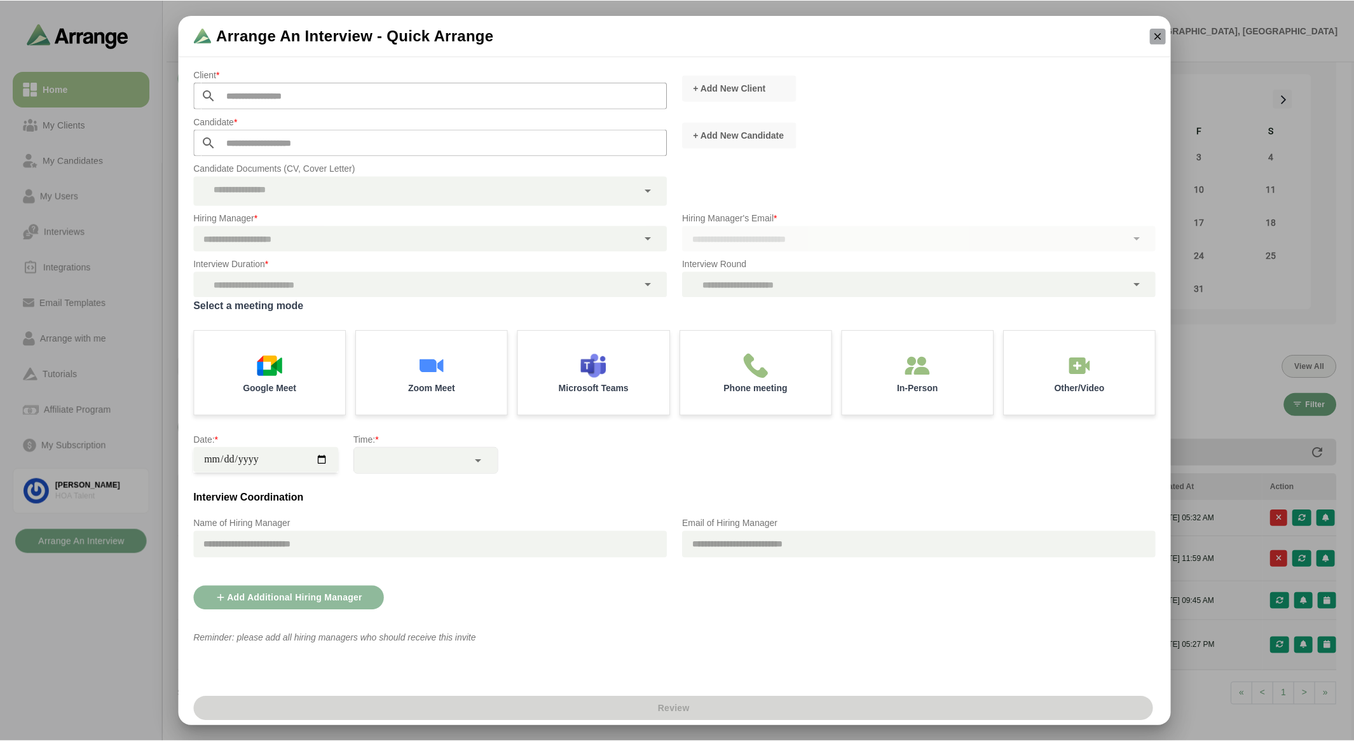
scroll to position [64, 0]
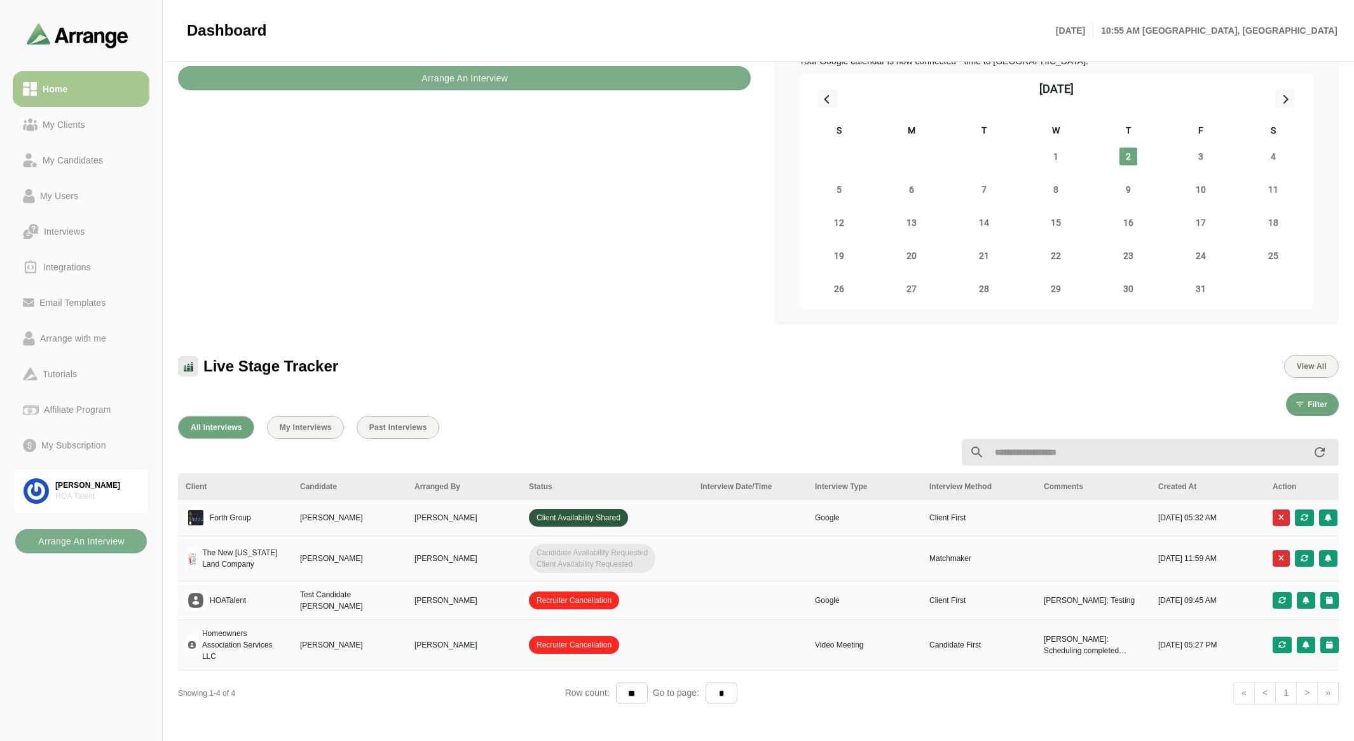
click at [670, 322] on div "Upcoming Interviews View All Arrange An Interview" at bounding box center [464, 168] width 588 height 327
click at [93, 132] on div "My Clients" at bounding box center [81, 124] width 116 height 15
click at [79, 128] on div "My Clients" at bounding box center [64, 124] width 53 height 15
click at [54, 122] on div "My Clients" at bounding box center [64, 124] width 53 height 15
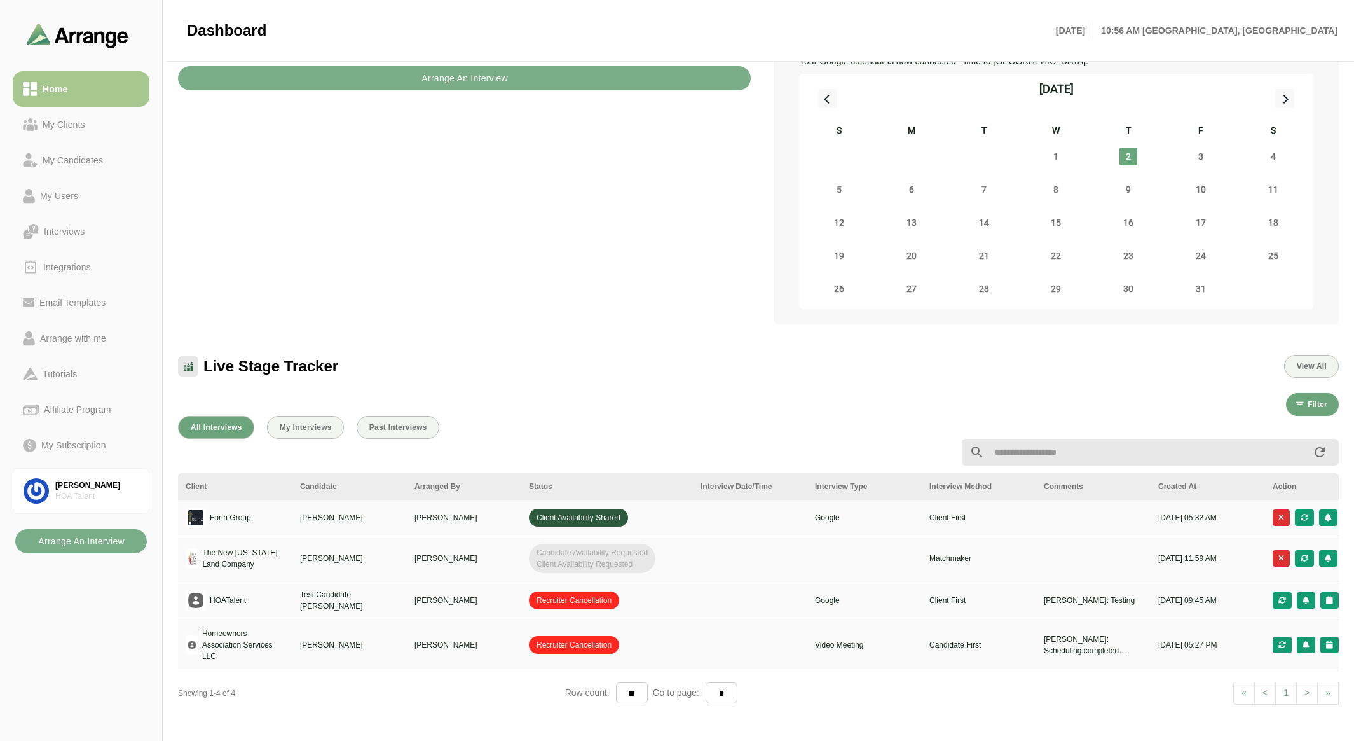
click at [373, 202] on div "Upcoming Interviews View All Arrange An Interview" at bounding box center [464, 168] width 588 height 327
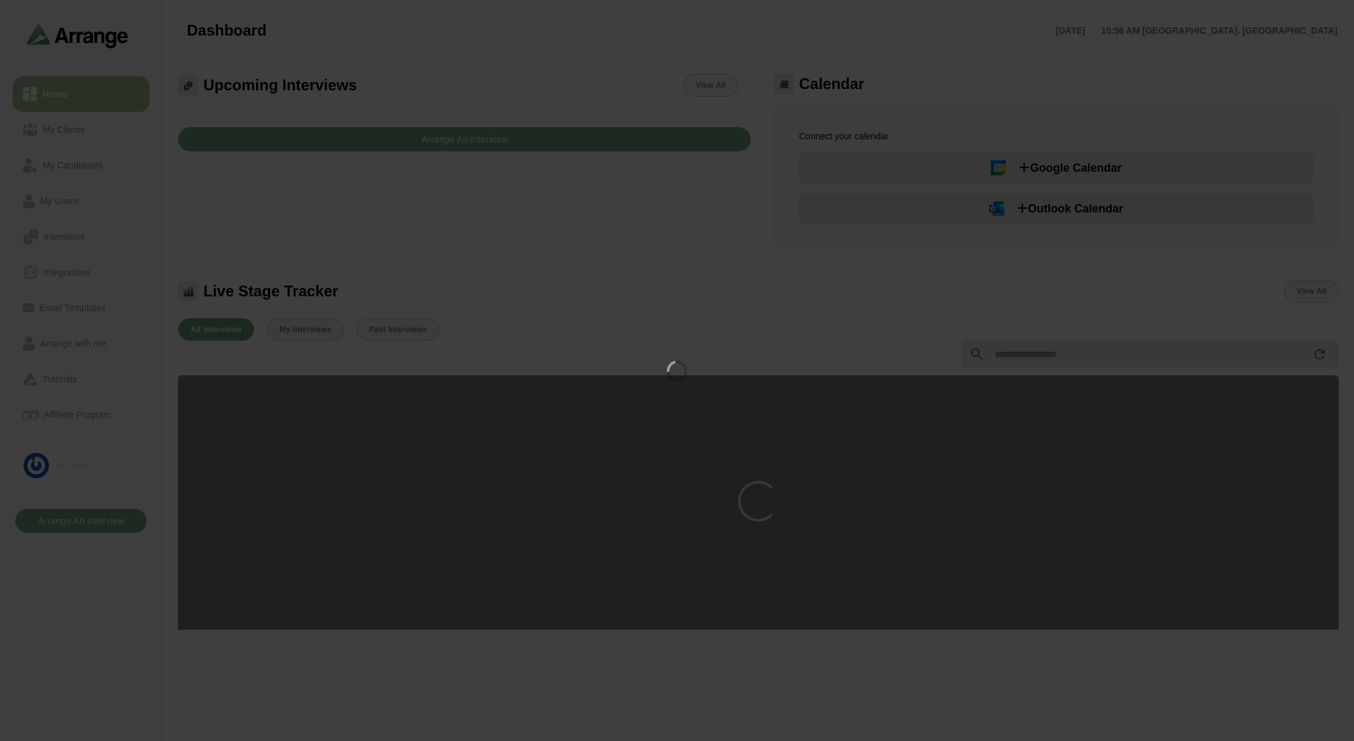
scroll to position [64, 0]
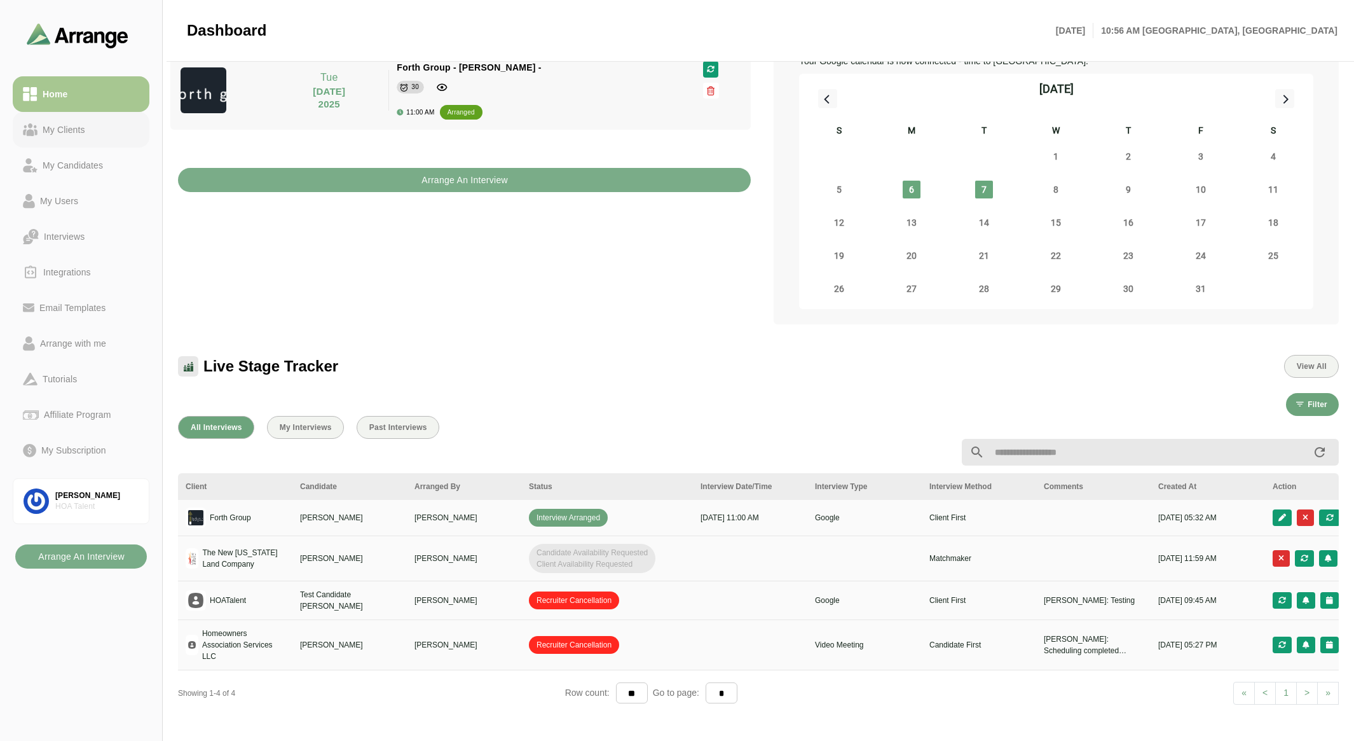
click at [63, 126] on div "My Clients" at bounding box center [64, 129] width 53 height 15
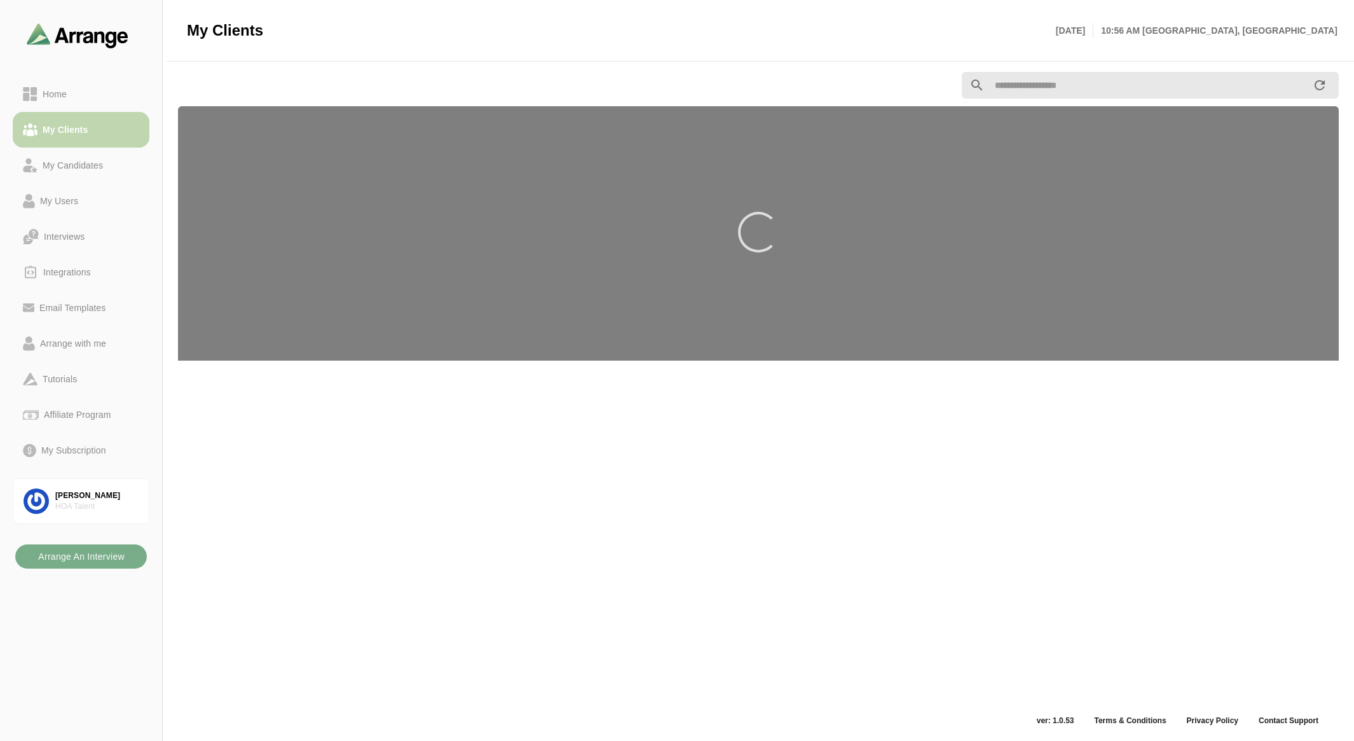
scroll to position [4, 0]
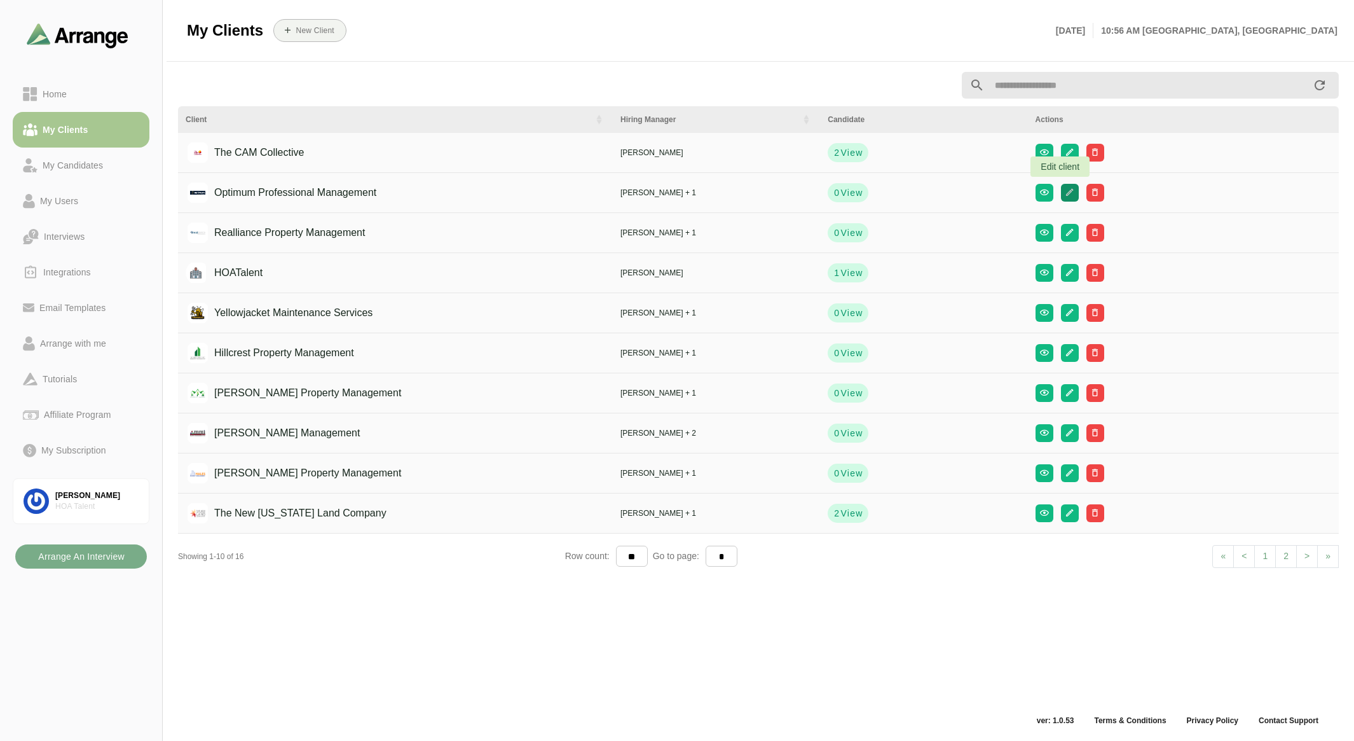
click at [1065, 192] on icon "button" at bounding box center [1070, 193] width 10 height 10
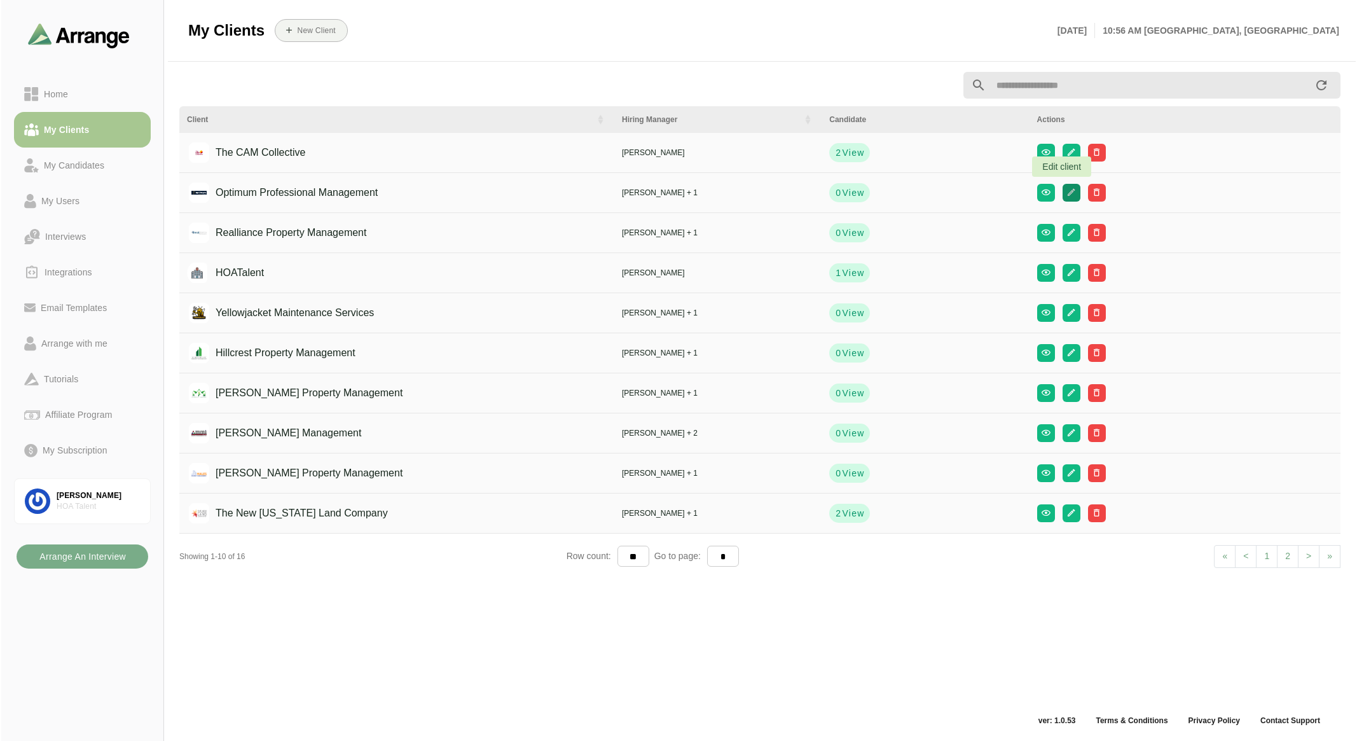
scroll to position [0, 0]
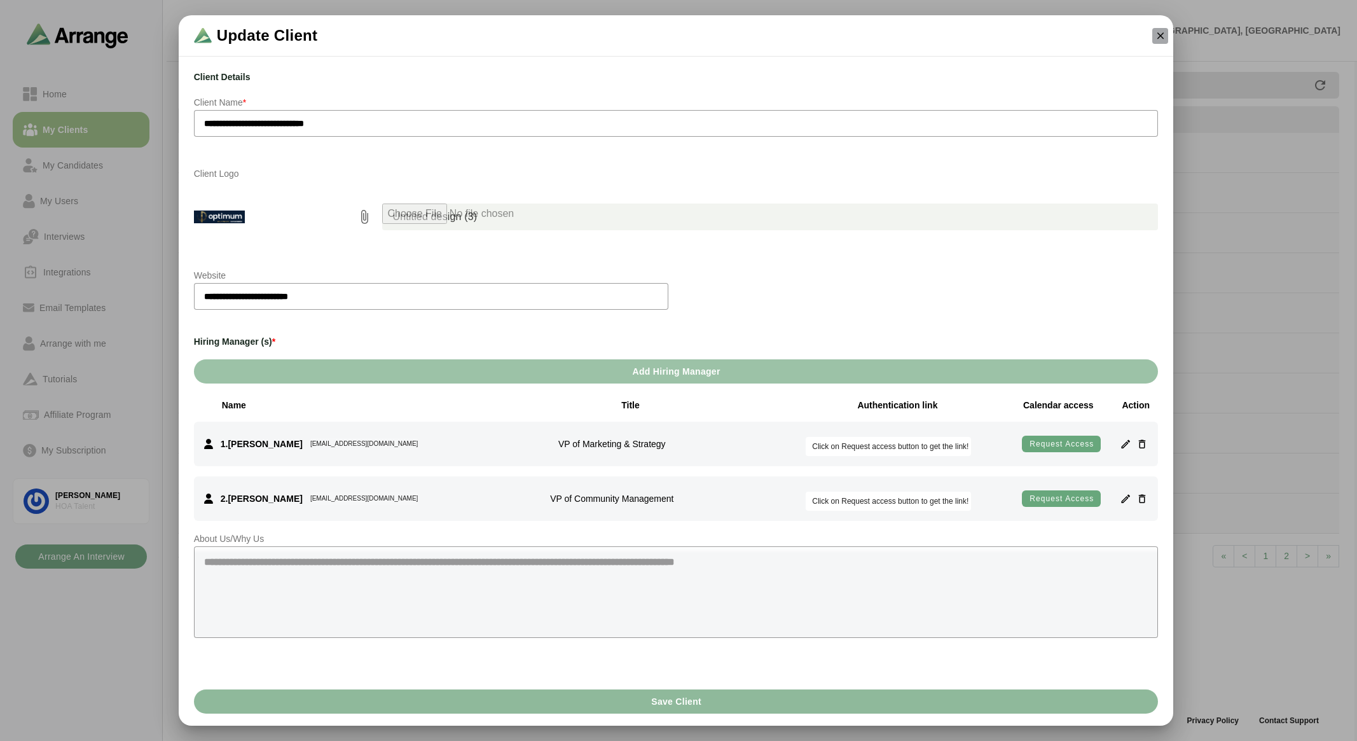
click at [1157, 36] on icon "button" at bounding box center [1159, 35] width 11 height 11
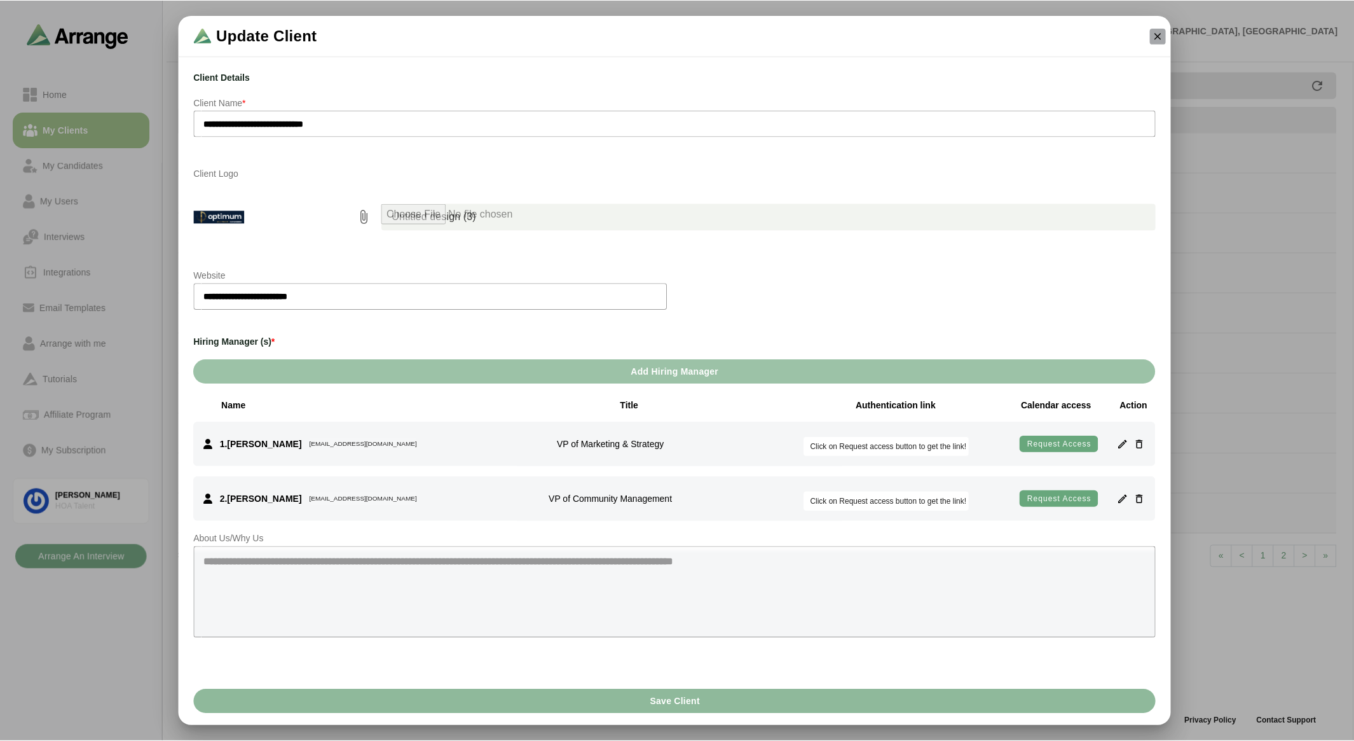
scroll to position [4, 0]
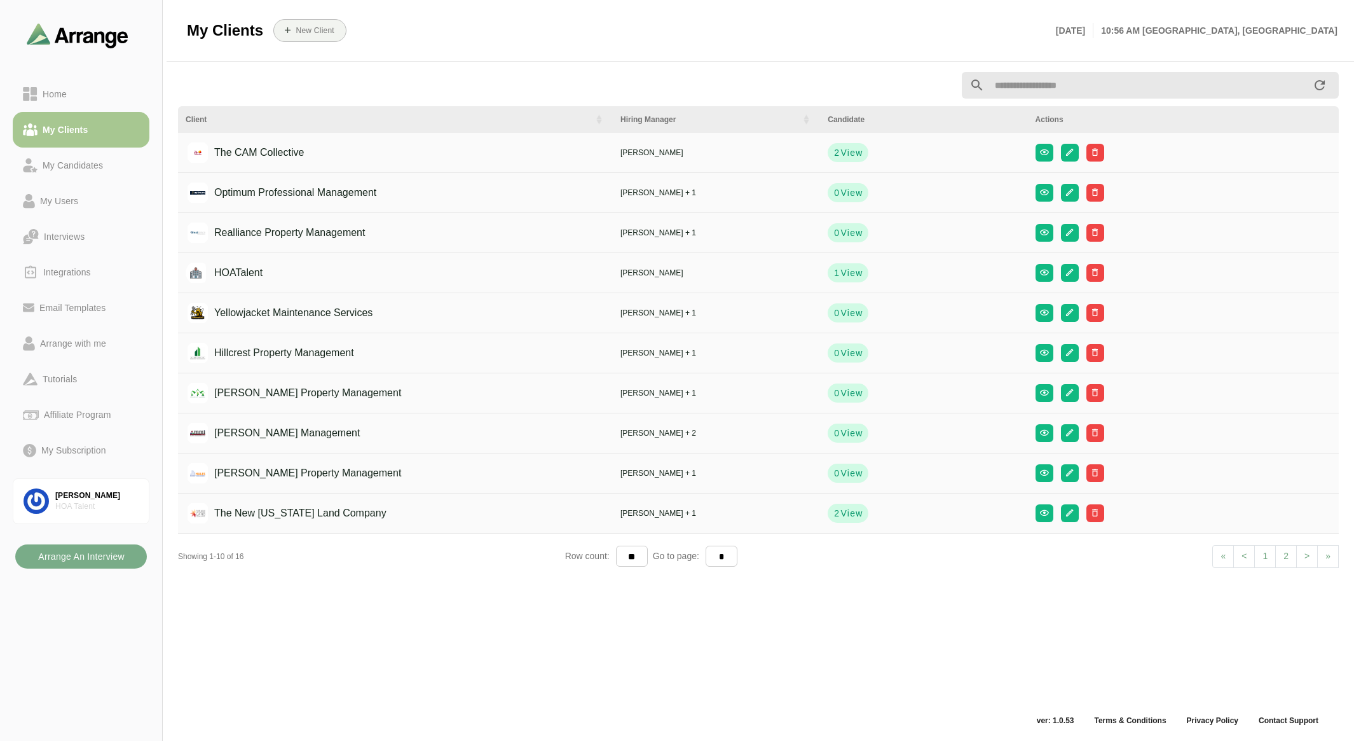
click at [332, 658] on div "Client Hiring Manager Candidate Actions The CAM Collective [PERSON_NAME] 2 View…" at bounding box center [758, 388] width 1176 height 648
